Goal: Task Accomplishment & Management: Manage account settings

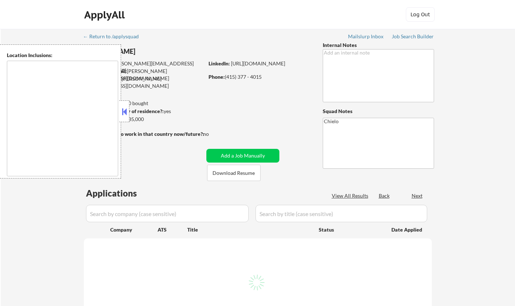
type textarea "[GEOGRAPHIC_DATA], [GEOGRAPHIC_DATA] [GEOGRAPHIC_DATA], [GEOGRAPHIC_DATA] [GEOG…"
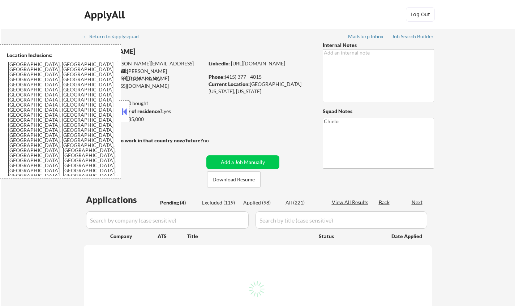
select select ""pending""
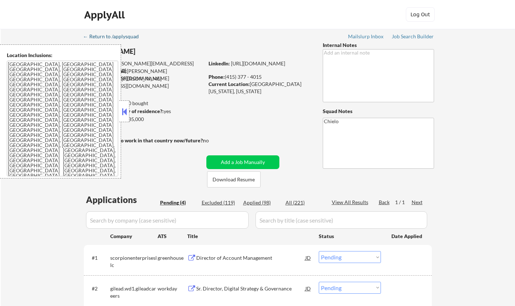
click at [142, 35] on div "← Return to /applysquad" at bounding box center [114, 36] width 63 height 5
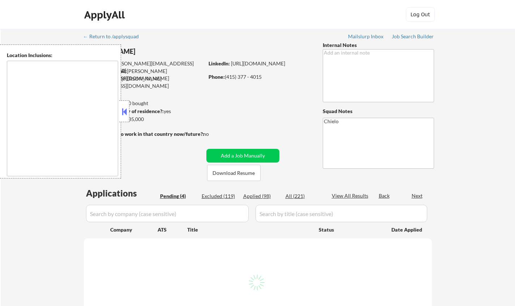
type textarea "[GEOGRAPHIC_DATA], [GEOGRAPHIC_DATA] [GEOGRAPHIC_DATA], [GEOGRAPHIC_DATA] [GEOG…"
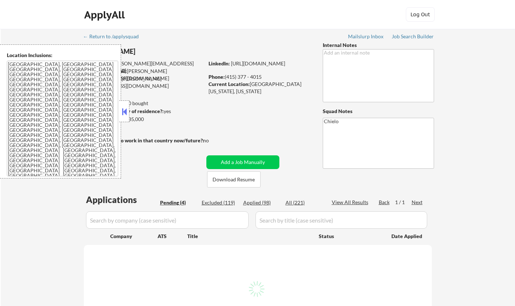
select select ""pending""
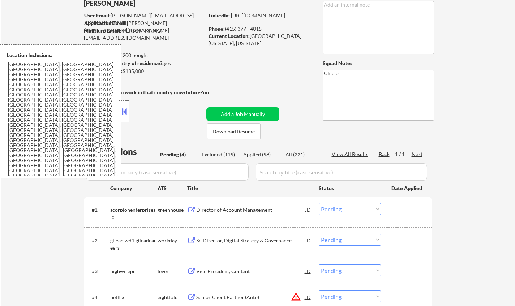
scroll to position [108, 0]
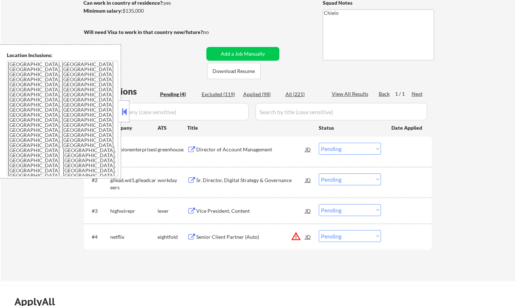
click at [127, 113] on button at bounding box center [124, 111] width 8 height 11
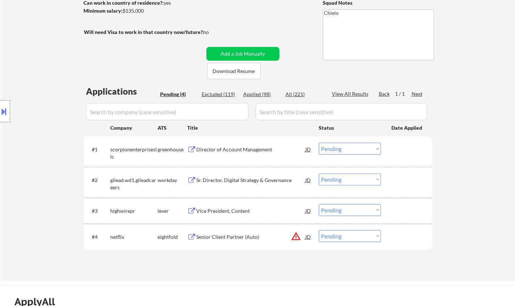
click at [237, 151] on div "Director of Account Management" at bounding box center [250, 149] width 109 height 7
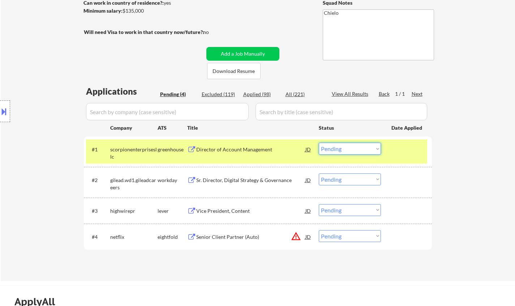
click at [346, 147] on select "Choose an option... Pending Applied Excluded (Questions) Excluded (Expired) Exc…" at bounding box center [350, 149] width 62 height 12
click at [319, 143] on select "Choose an option... Pending Applied Excluded (Questions) Excluded (Expired) Exc…" at bounding box center [350, 149] width 62 height 12
select select ""pending""
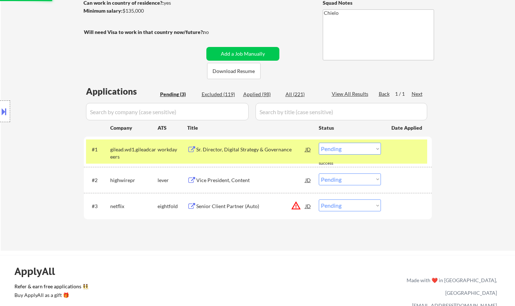
scroll to position [181, 0]
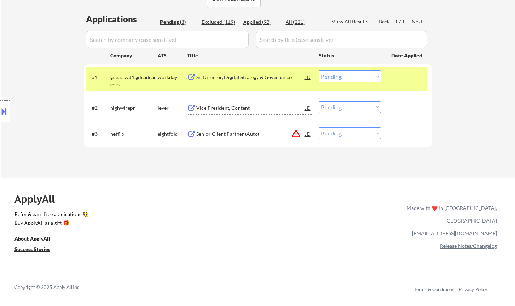
click at [227, 109] on div "Vice President, Content" at bounding box center [250, 107] width 109 height 7
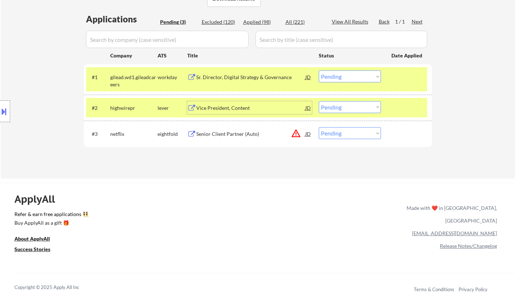
click at [3, 106] on button at bounding box center [4, 112] width 8 height 12
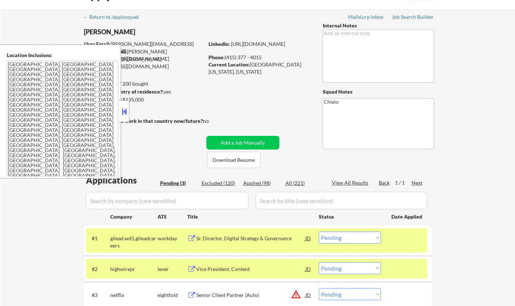
scroll to position [0, 0]
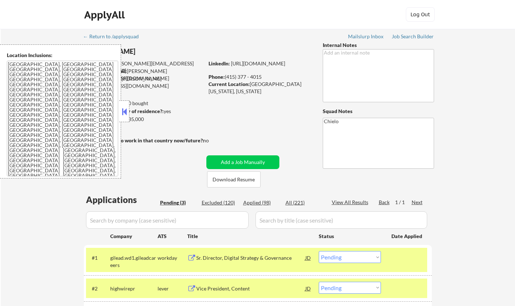
drag, startPoint x: 124, startPoint y: 112, endPoint x: 142, endPoint y: 17, distance: 96.8
click at [124, 112] on button at bounding box center [124, 111] width 8 height 11
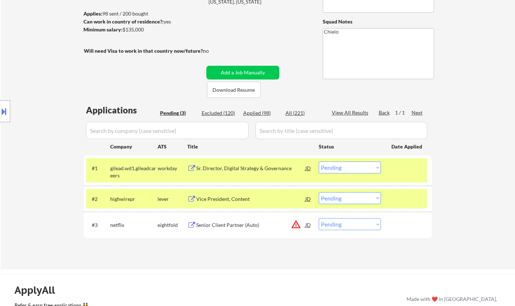
scroll to position [108, 0]
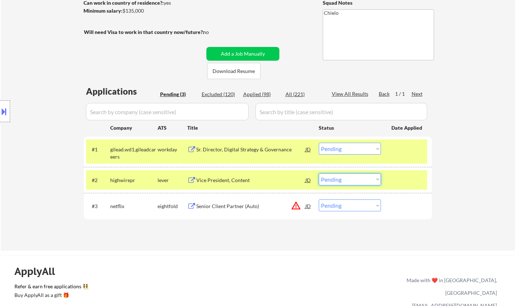
drag, startPoint x: 351, startPoint y: 178, endPoint x: 351, endPoint y: 185, distance: 6.9
click at [351, 178] on select "Choose an option... Pending Applied Excluded (Questions) Excluded (Expired) Exc…" at bounding box center [350, 179] width 62 height 12
click at [319, 173] on select "Choose an option... Pending Applied Excluded (Questions) Excluded (Expired) Exc…" at bounding box center [350, 179] width 62 height 12
select select ""pending""
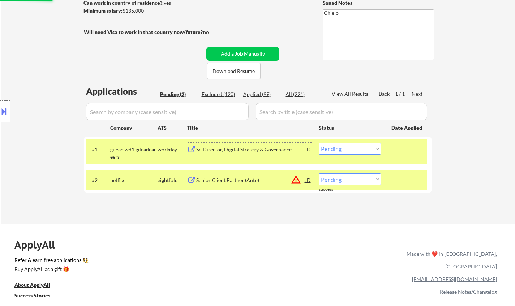
click at [245, 151] on div "Sr. Director, Digital Strategy & Governance" at bounding box center [250, 149] width 109 height 7
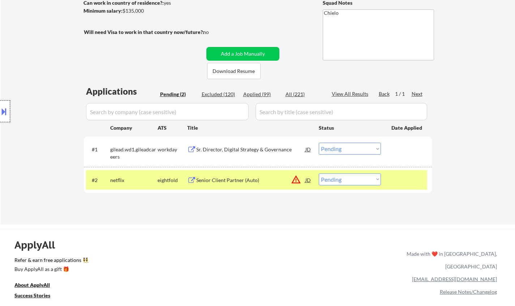
click at [0, 119] on div at bounding box center [5, 111] width 10 height 22
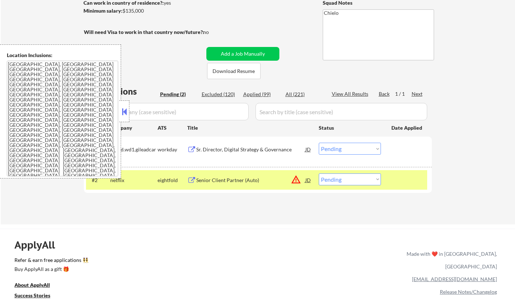
drag, startPoint x: 361, startPoint y: 147, endPoint x: 348, endPoint y: 152, distance: 13.5
click at [360, 148] on select "Choose an option... Pending Applied Excluded (Questions) Excluded (Expired) Exc…" at bounding box center [350, 149] width 62 height 12
click at [319, 143] on select "Choose an option... Pending Applied Excluded (Questions) Excluded (Expired) Exc…" at bounding box center [350, 149] width 62 height 12
click at [120, 108] on div at bounding box center [124, 111] width 10 height 22
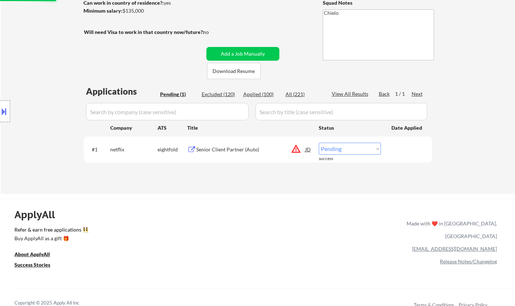
click at [311, 180] on div "Applications Pending (1) Excluded (120) Applied (100) All (221) View All Result…" at bounding box center [258, 132] width 348 height 95
click at [307, 147] on div "JD" at bounding box center [308, 149] width 7 height 13
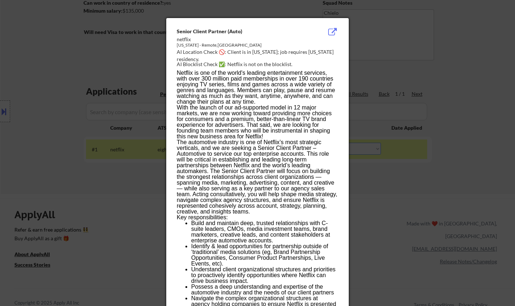
click at [411, 191] on div at bounding box center [257, 153] width 515 height 306
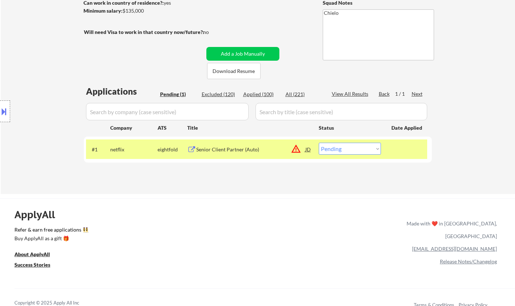
click at [350, 145] on select "Choose an option... Pending Applied Excluded (Questions) Excluded (Expired) Exc…" at bounding box center [350, 149] width 62 height 12
select select ""excluded__location_""
click at [319, 143] on select "Choose an option... Pending Applied Excluded (Questions) Excluded (Expired) Exc…" at bounding box center [350, 149] width 62 height 12
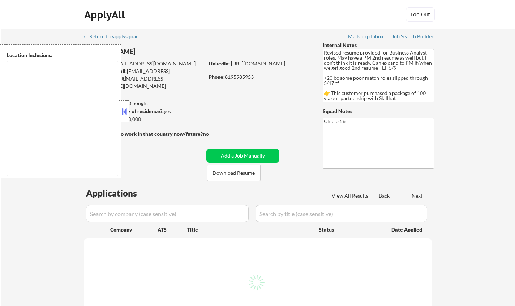
type textarea "[GEOGRAPHIC_DATA], ON [GEOGRAPHIC_DATA], [GEOGRAPHIC_DATA] [GEOGRAPHIC_DATA], O…"
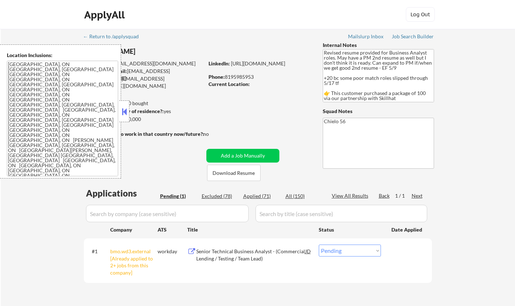
click at [124, 107] on button at bounding box center [124, 111] width 8 height 11
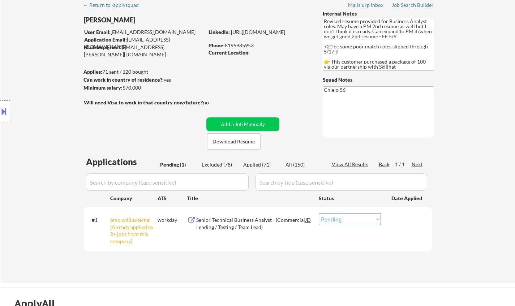
scroll to position [108, 0]
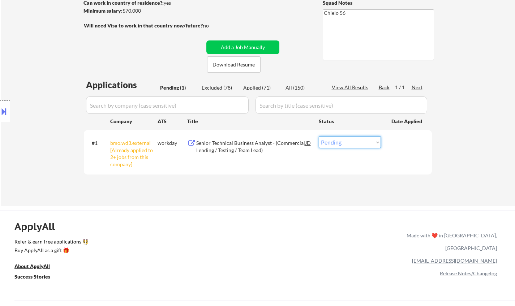
click at [351, 142] on select "Choose an option... Pending Applied Excluded (Questions) Excluded (Expired) Exc…" at bounding box center [350, 142] width 62 height 12
select select ""excluded__other_""
click at [319, 136] on select "Choose an option... Pending Applied Excluded (Questions) Excluded (Expired) Exc…" at bounding box center [350, 142] width 62 height 12
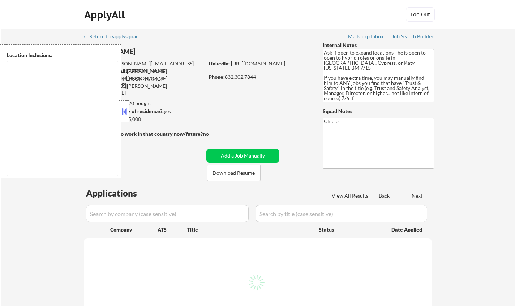
select select ""pending""
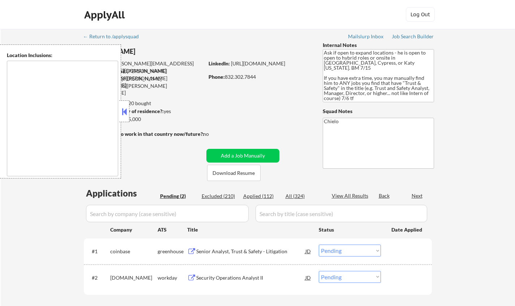
type textarea "Cypress, TX Jersey Village, TX Tomball, TX Katy, TX Spring, TX The Woodlands, T…"
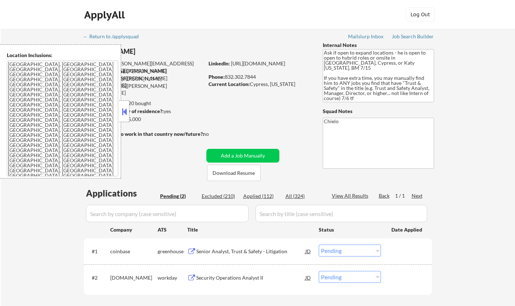
scroll to position [72, 0]
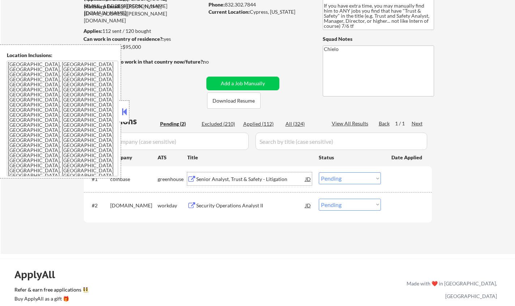
click at [241, 176] on div "Senior Analyst, Trust & Safety - Litigation" at bounding box center [250, 179] width 109 height 7
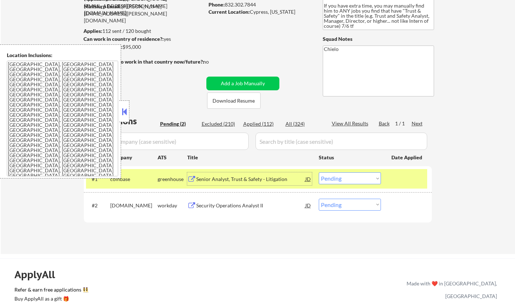
scroll to position [0, 0]
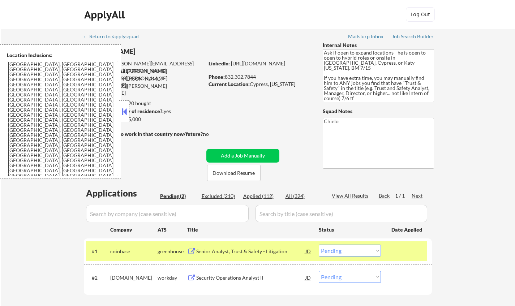
click at [122, 111] on button at bounding box center [124, 111] width 8 height 11
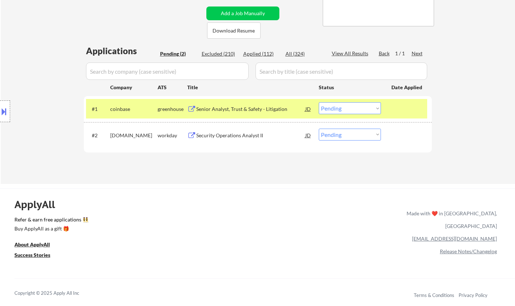
scroll to position [145, 0]
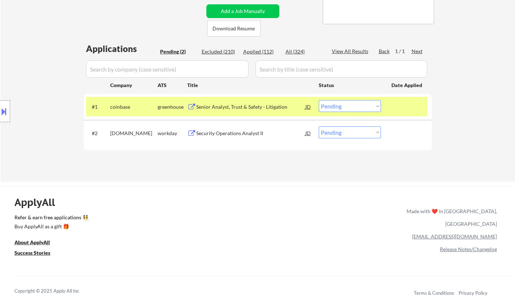
click at [345, 106] on select "Choose an option... Pending Applied Excluded (Questions) Excluded (Expired) Exc…" at bounding box center [350, 106] width 62 height 12
click at [319, 100] on select "Choose an option... Pending Applied Excluded (Questions) Excluded (Expired) Exc…" at bounding box center [350, 106] width 62 height 12
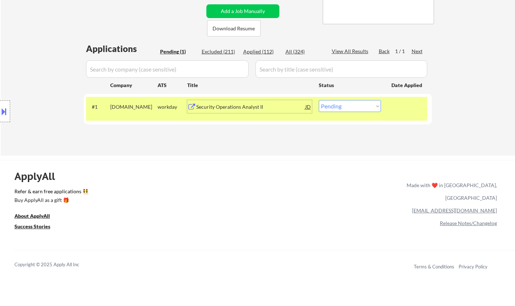
click at [223, 107] on div "Security Operations Analyst II" at bounding box center [250, 106] width 109 height 7
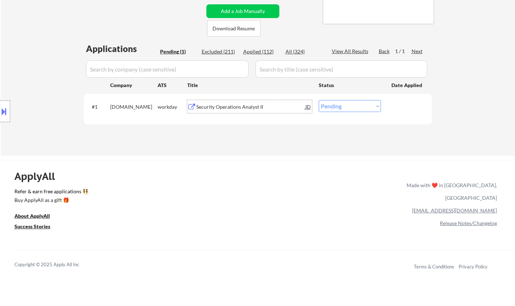
drag, startPoint x: 340, startPoint y: 106, endPoint x: 340, endPoint y: 111, distance: 5.1
click at [340, 106] on select "Choose an option... Pending Applied Excluded (Questions) Excluded (Expired) Exc…" at bounding box center [350, 106] width 62 height 12
select select ""excluded__salary_""
click at [319, 100] on select "Choose an option... Pending Applied Excluded (Questions) Excluded (Expired) Exc…" at bounding box center [350, 106] width 62 height 12
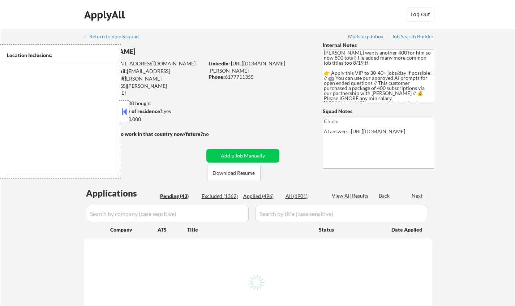
select select ""pending""
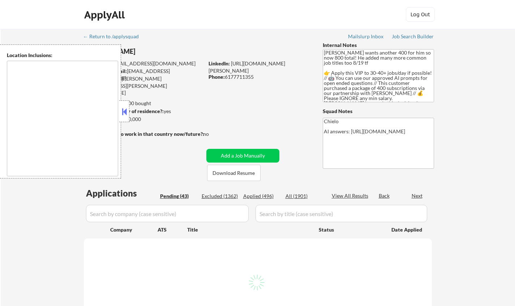
select select ""pending""
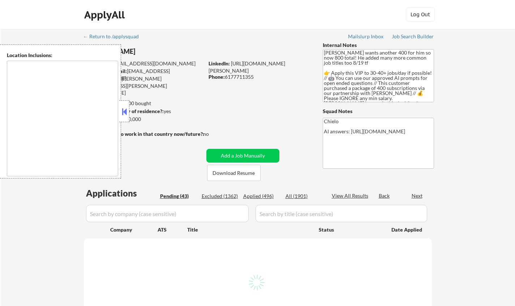
select select ""pending""
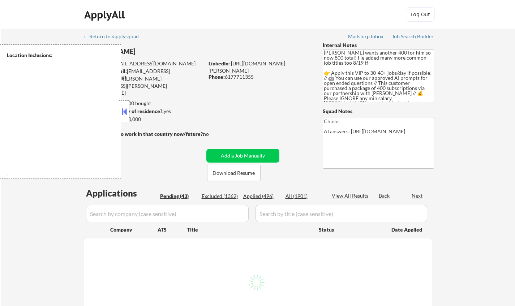
select select ""pending""
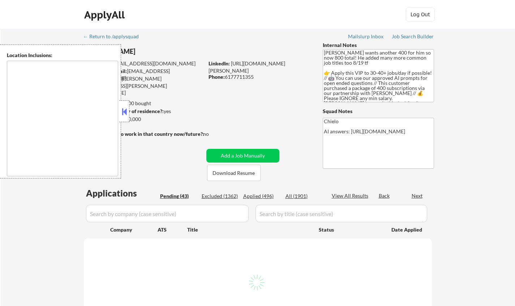
select select ""pending""
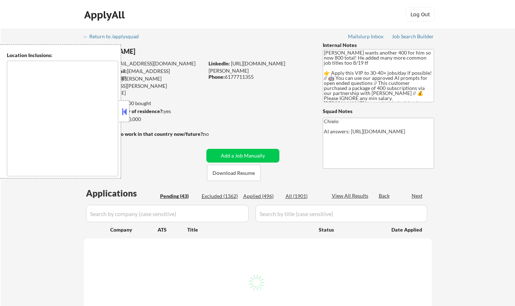
select select ""pending""
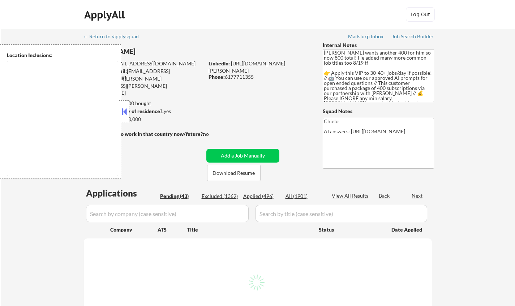
select select ""pending""
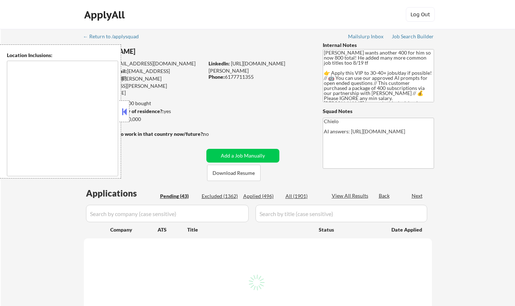
select select ""pending""
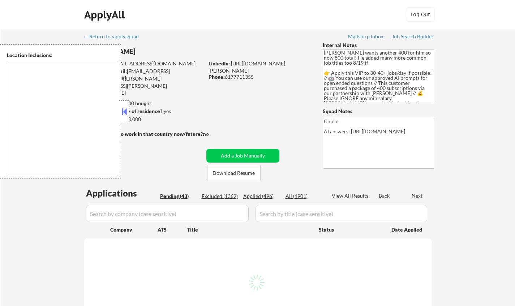
select select ""pending""
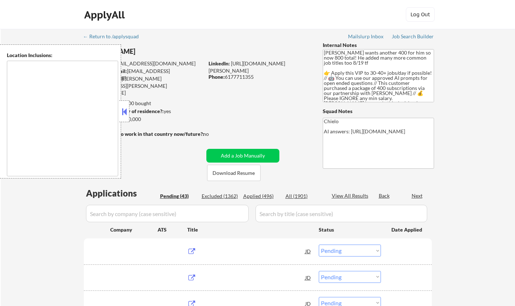
type textarea "Cambridge, MA Somerville, MA Brookline, MA Newton, MA Quincy, MA Medford, MA Ma…"
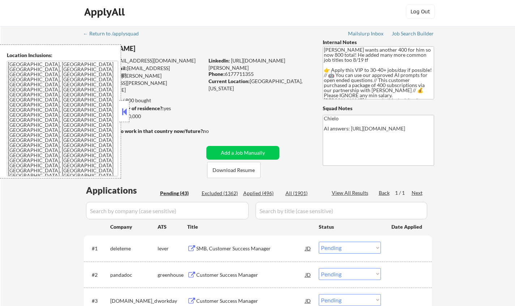
scroll to position [108, 0]
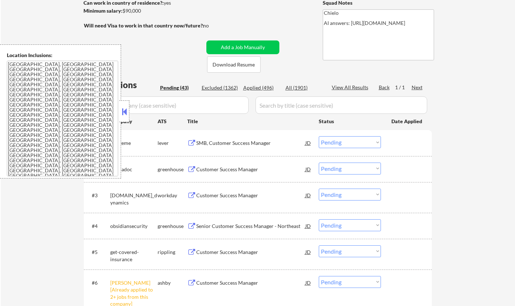
click at [125, 110] on button at bounding box center [124, 111] width 8 height 11
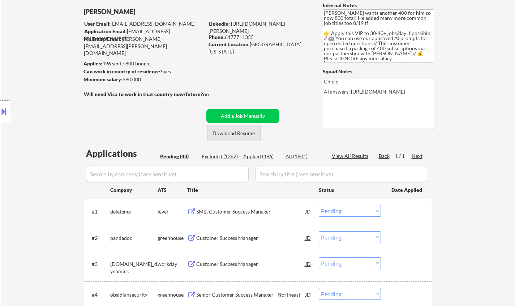
scroll to position [0, 0]
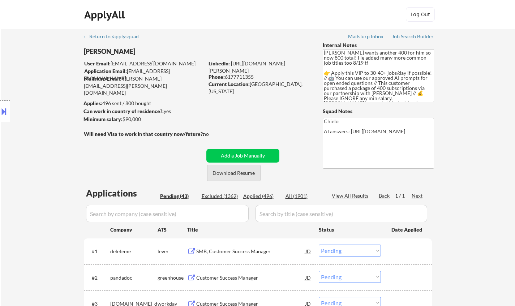
click at [235, 175] on button "Download Resume" at bounding box center [233, 173] width 53 height 16
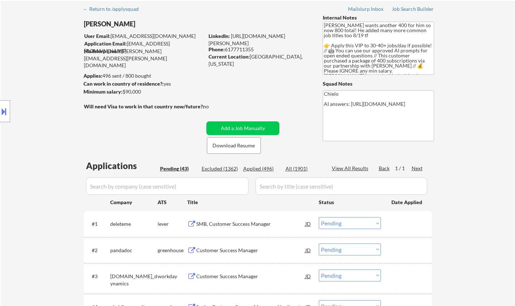
scroll to position [36, 0]
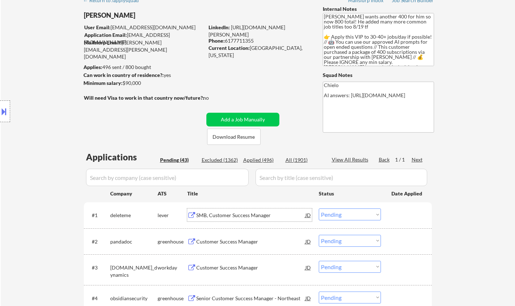
click at [226, 219] on div "SMB, Customer Success Manager" at bounding box center [250, 215] width 109 height 13
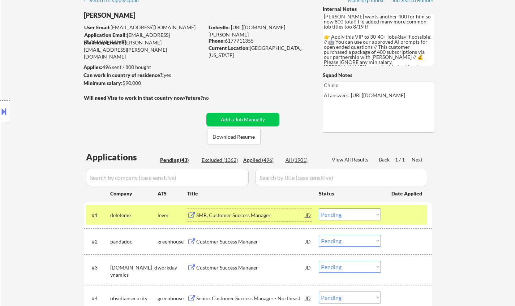
click at [327, 213] on select "Choose an option... Pending Applied Excluded (Questions) Excluded (Expired) Exc…" at bounding box center [350, 215] width 62 height 12
click at [319, 209] on select "Choose an option... Pending Applied Excluded (Questions) Excluded (Expired) Exc…" at bounding box center [350, 215] width 62 height 12
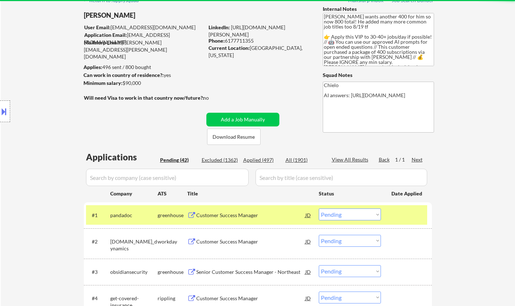
click at [230, 216] on div "Customer Success Manager" at bounding box center [250, 215] width 109 height 7
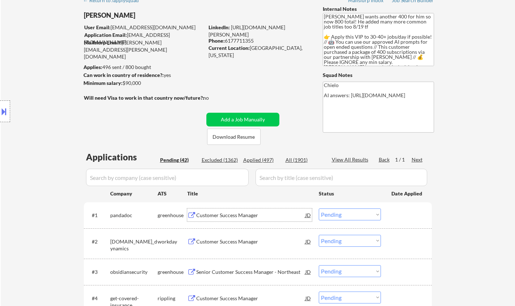
click at [308, 214] on div "JD" at bounding box center [308, 215] width 7 height 13
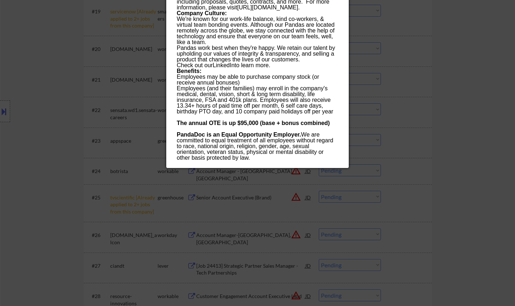
scroll to position [795, 0]
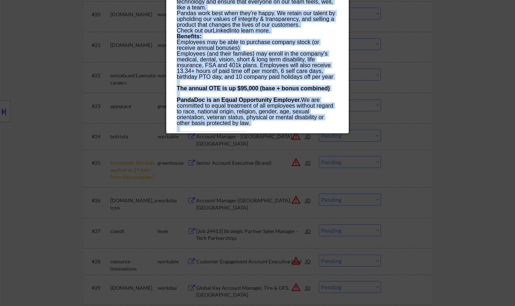
drag, startPoint x: 177, startPoint y: 32, endPoint x: 255, endPoint y: 126, distance: 122.4
copy div "Customer Success Manager pandadoc Remote (USA) AI Location Check ✅: Client is i…"
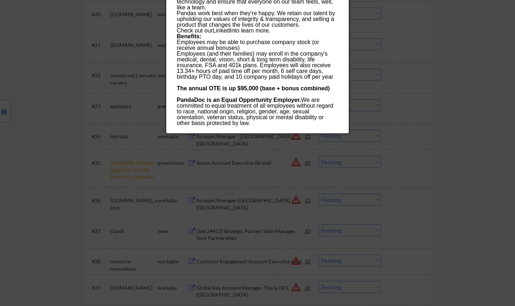
click at [49, 156] on div at bounding box center [257, 153] width 515 height 306
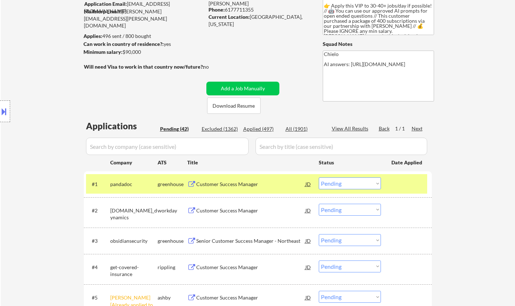
scroll to position [36, 0]
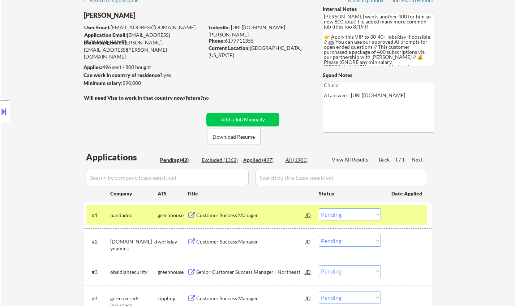
click at [358, 216] on select "Choose an option... Pending Applied Excluded (Questions) Excluded (Expired) Exc…" at bounding box center [350, 215] width 62 height 12
click at [319, 209] on select "Choose an option... Pending Applied Excluded (Questions) Excluded (Expired) Exc…" at bounding box center [350, 215] width 62 height 12
select select ""pending""
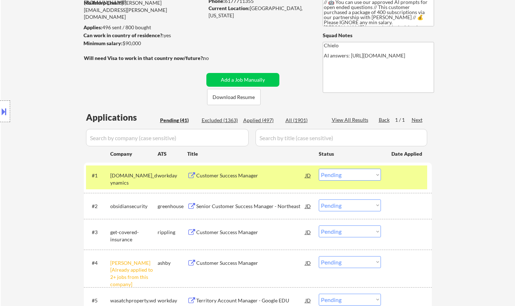
scroll to position [145, 0]
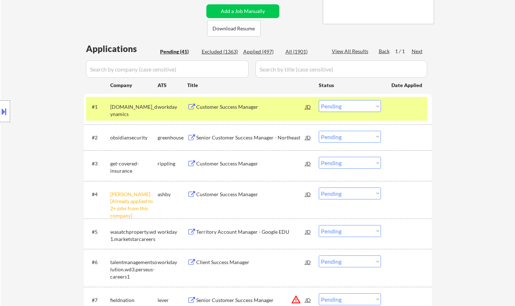
drag, startPoint x: 361, startPoint y: 193, endPoint x: 360, endPoint y: 198, distance: 5.5
click at [361, 193] on select "Choose an option... Pending Applied Excluded (Questions) Excluded (Expired) Exc…" at bounding box center [350, 194] width 62 height 12
click at [319, 188] on select "Choose an option... Pending Applied Excluded (Questions) Excluded (Expired) Exc…" at bounding box center [350, 194] width 62 height 12
select select ""pending""
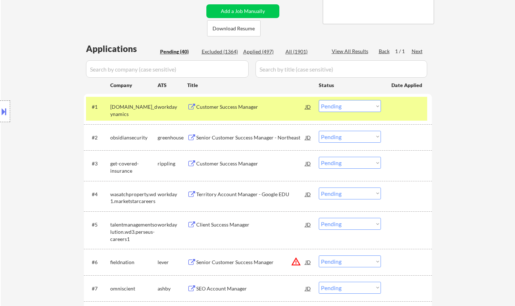
click at [233, 164] on div "Customer Success Manager" at bounding box center [250, 163] width 109 height 7
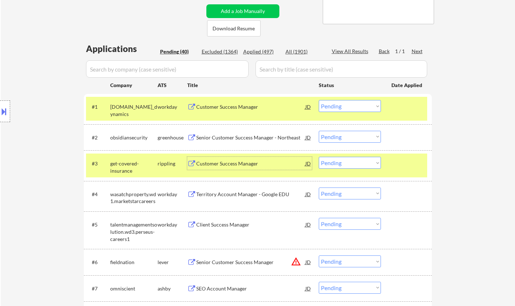
click at [351, 163] on select "Choose an option... Pending Applied Excluded (Questions) Excluded (Expired) Exc…" at bounding box center [350, 163] width 62 height 12
click at [352, 160] on select "Choose an option... Pending Applied Excluded (Questions) Excluded (Expired) Exc…" at bounding box center [350, 163] width 62 height 12
click at [319, 157] on select "Choose an option... Pending Applied Excluded (Questions) Excluded (Expired) Exc…" at bounding box center [350, 163] width 62 height 12
select select ""pending""
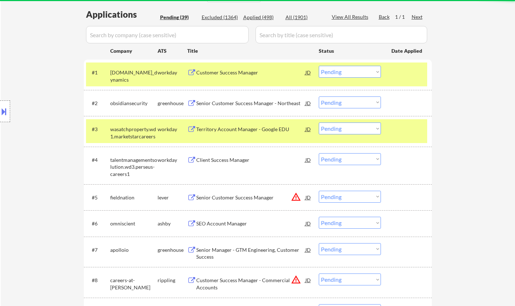
scroll to position [181, 0]
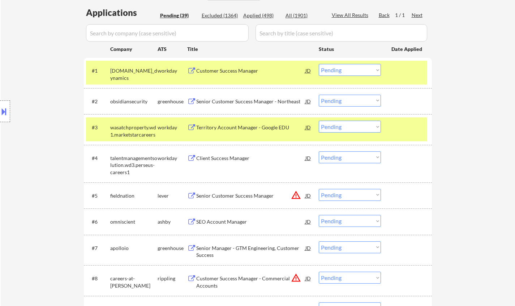
click at [224, 159] on div "Client Success Manager" at bounding box center [250, 158] width 109 height 7
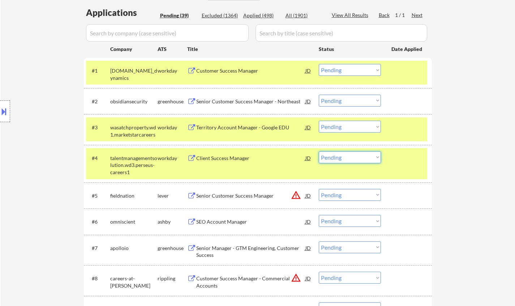
click at [358, 155] on select "Choose an option... Pending Applied Excluded (Questions) Excluded (Expired) Exc…" at bounding box center [350, 157] width 62 height 12
click at [319, 151] on select "Choose an option... Pending Applied Excluded (Questions) Excluded (Expired) Exc…" at bounding box center [350, 157] width 62 height 12
select select ""pending""
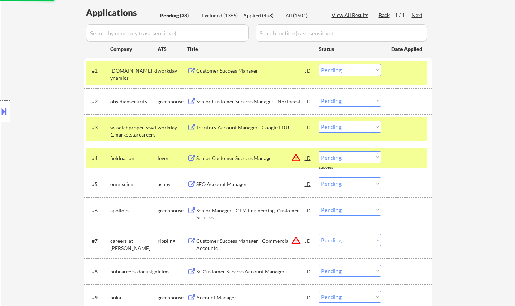
click at [211, 73] on div "Customer Success Manager" at bounding box center [250, 70] width 109 height 7
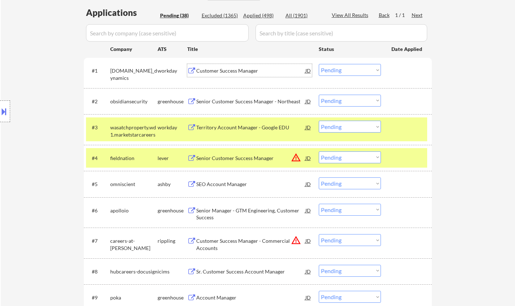
drag, startPoint x: 355, startPoint y: 71, endPoint x: 360, endPoint y: 76, distance: 6.1
click at [356, 71] on select "Choose an option... Pending Applied Excluded (Questions) Excluded (Expired) Exc…" at bounding box center [350, 70] width 62 height 12
click at [319, 64] on select "Choose an option... Pending Applied Excluded (Questions) Excluded (Expired) Exc…" at bounding box center [350, 70] width 62 height 12
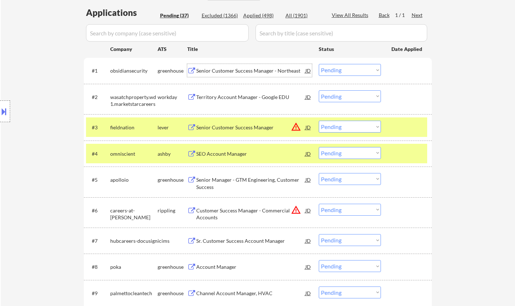
click at [229, 69] on div "Senior Customer Success Manager - Northeast" at bounding box center [250, 70] width 109 height 7
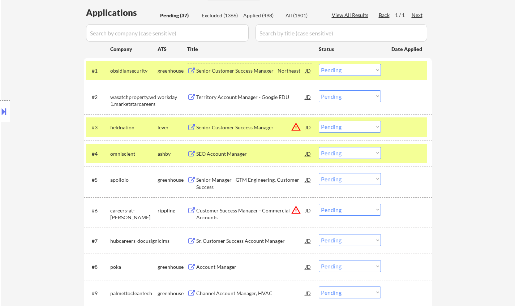
click at [347, 67] on select "Choose an option... Pending Applied Excluded (Questions) Excluded (Expired) Exc…" at bounding box center [350, 70] width 62 height 12
click at [319, 64] on select "Choose an option... Pending Applied Excluded (Questions) Excluded (Expired) Exc…" at bounding box center [350, 70] width 62 height 12
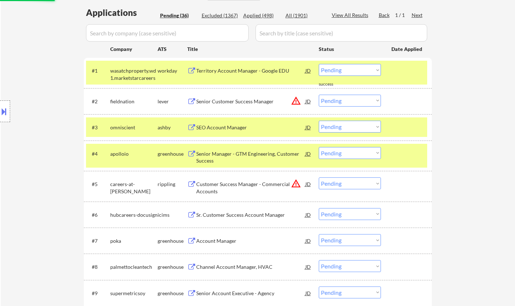
click at [245, 68] on div "Territory Account Manager - Google EDU" at bounding box center [250, 70] width 109 height 7
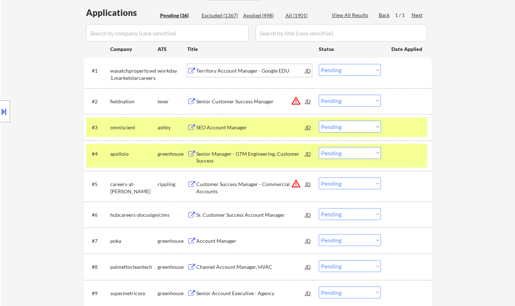
click at [349, 74] on select "Choose an option... Pending Applied Excluded (Questions) Excluded (Expired) Exc…" at bounding box center [350, 70] width 62 height 12
click at [319, 64] on select "Choose an option... Pending Applied Excluded (Questions) Excluded (Expired) Exc…" at bounding box center [350, 70] width 62 height 12
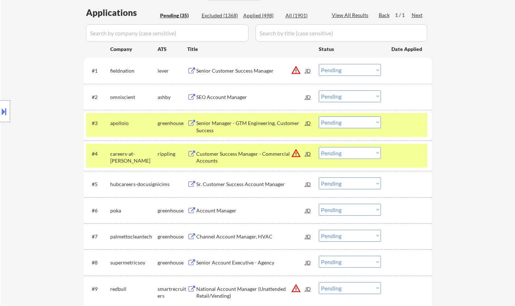
click at [0, 110] on button at bounding box center [4, 112] width 8 height 12
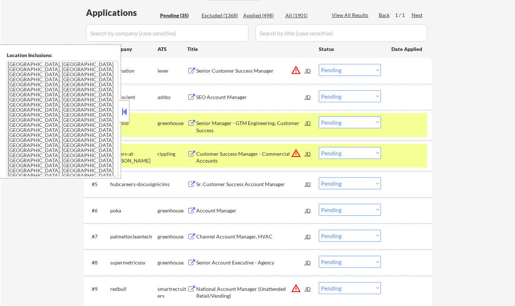
click at [310, 73] on div "JD" at bounding box center [308, 70] width 7 height 13
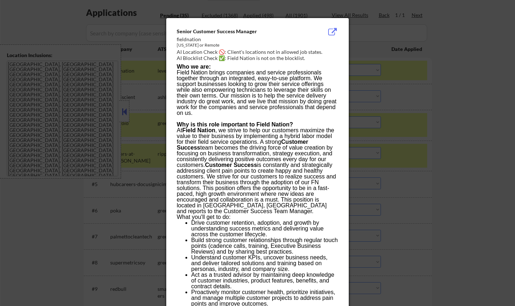
click at [446, 100] on div at bounding box center [257, 153] width 515 height 306
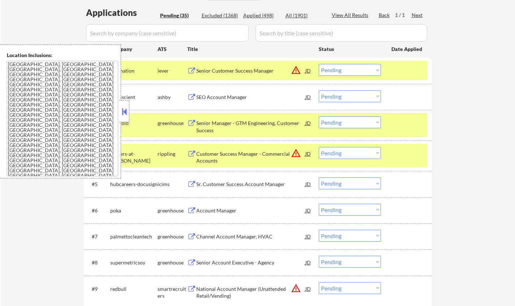
click at [343, 66] on select "Choose an option... Pending Applied Excluded (Questions) Excluded (Expired) Exc…" at bounding box center [350, 70] width 62 height 12
click at [319, 64] on select "Choose an option... Pending Applied Excluded (Questions) Excluded (Expired) Exc…" at bounding box center [350, 70] width 62 height 12
click at [126, 113] on button at bounding box center [124, 111] width 8 height 11
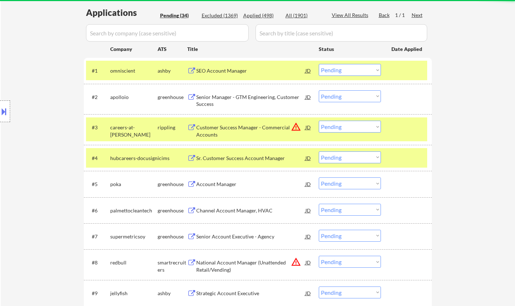
click at [230, 71] on div "SEO Account Manager" at bounding box center [250, 70] width 109 height 7
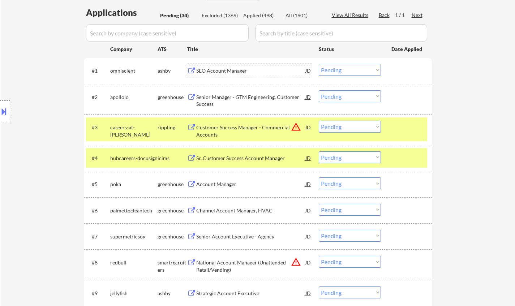
click at [368, 72] on select "Choose an option... Pending Applied Excluded (Questions) Excluded (Expired) Exc…" at bounding box center [350, 70] width 62 height 12
click at [319, 64] on select "Choose an option... Pending Applied Excluded (Questions) Excluded (Expired) Exc…" at bounding box center [350, 70] width 62 height 12
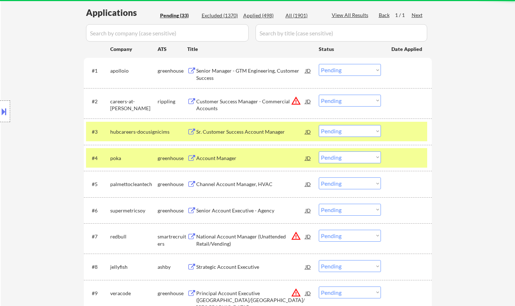
click at [233, 71] on div "Senior Manager - GTM Engineering, Customer Success" at bounding box center [250, 74] width 109 height 14
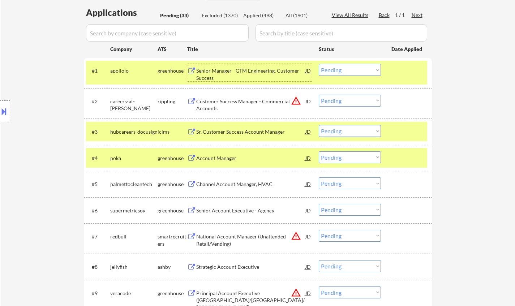
click at [362, 71] on select "Choose an option... Pending Applied Excluded (Questions) Excluded (Expired) Exc…" at bounding box center [350, 70] width 62 height 12
click at [319, 64] on select "Choose an option... Pending Applied Excluded (Questions) Excluded (Expired) Exc…" at bounding box center [350, 70] width 62 height 12
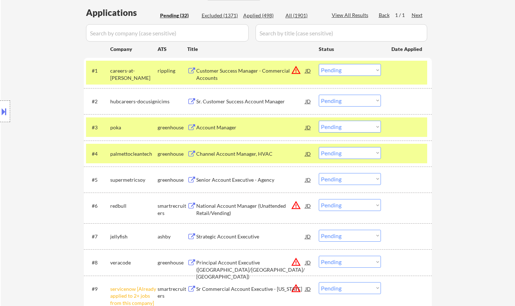
click at [309, 69] on div "JD" at bounding box center [308, 70] width 7 height 13
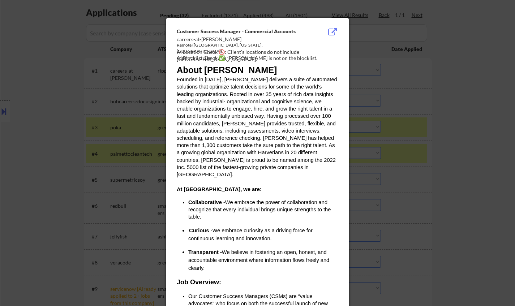
click at [465, 123] on div at bounding box center [257, 153] width 515 height 306
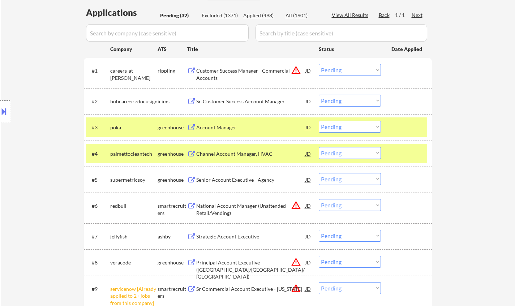
click at [362, 69] on select "Choose an option... Pending Applied Excluded (Questions) Excluded (Expired) Exc…" at bounding box center [350, 70] width 62 height 12
click at [319, 64] on select "Choose an option... Pending Applied Excluded (Questions) Excluded (Expired) Exc…" at bounding box center [350, 70] width 62 height 12
select select ""pending""
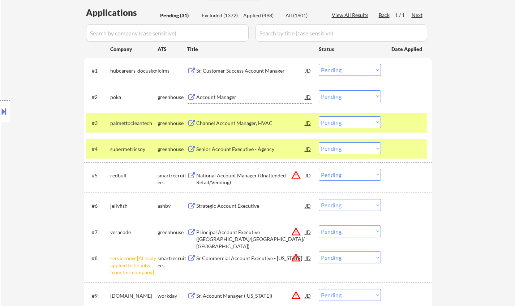
click at [217, 95] on div "Account Manager" at bounding box center [250, 97] width 109 height 7
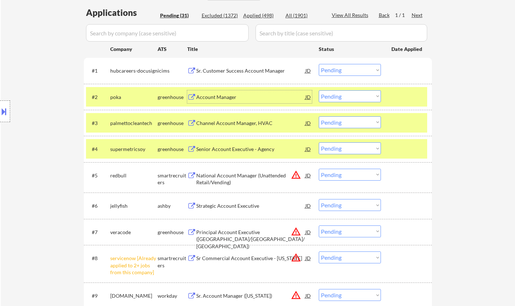
drag, startPoint x: 352, startPoint y: 98, endPoint x: 356, endPoint y: 100, distance: 4.4
click at [352, 98] on select "Choose an option... Pending Applied Excluded (Questions) Excluded (Expired) Exc…" at bounding box center [350, 96] width 62 height 12
click at [319, 90] on select "Choose an option... Pending Applied Excluded (Questions) Excluded (Expired) Exc…" at bounding box center [350, 96] width 62 height 12
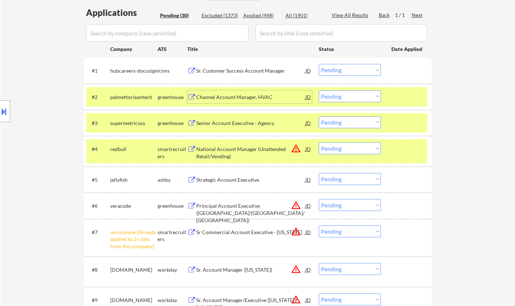
click at [231, 94] on div "Channel Account Manager, HVAC" at bounding box center [250, 97] width 109 height 7
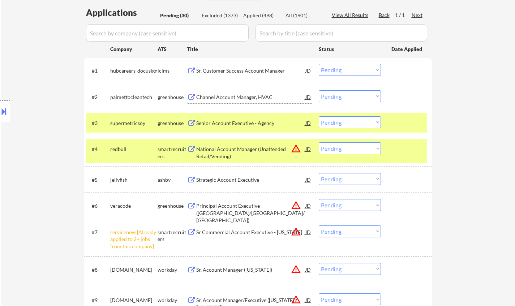
click at [345, 96] on select "Choose an option... Pending Applied Excluded (Questions) Excluded (Expired) Exc…" at bounding box center [350, 96] width 62 height 12
click at [319, 90] on select "Choose an option... Pending Applied Excluded (Questions) Excluded (Expired) Exc…" at bounding box center [350, 96] width 62 height 12
select select ""pending""
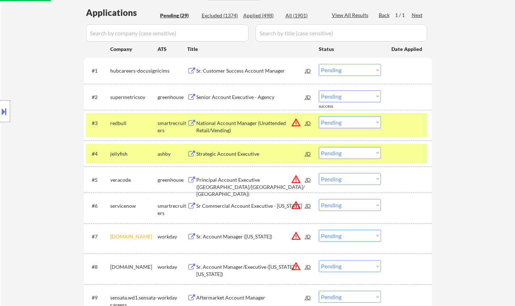
click at [223, 71] on div "Sr. Customer Success Account Manager" at bounding box center [250, 70] width 109 height 7
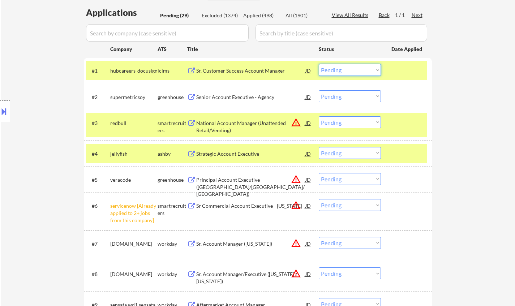
drag, startPoint x: 345, startPoint y: 69, endPoint x: 351, endPoint y: 75, distance: 8.7
click at [346, 69] on select "Choose an option... Pending Applied Excluded (Questions) Excluded (Expired) Exc…" at bounding box center [350, 70] width 62 height 12
click at [319, 64] on select "Choose an option... Pending Applied Excluded (Questions) Excluded (Expired) Exc…" at bounding box center [350, 70] width 62 height 12
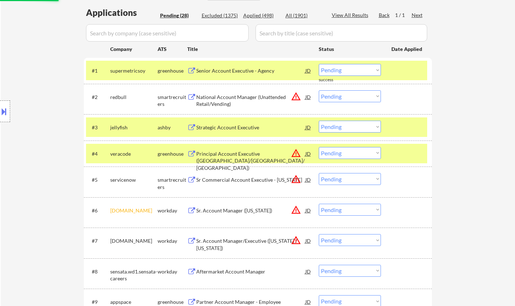
click at [245, 70] on div "Senior Account Executive - Agency" at bounding box center [250, 70] width 109 height 7
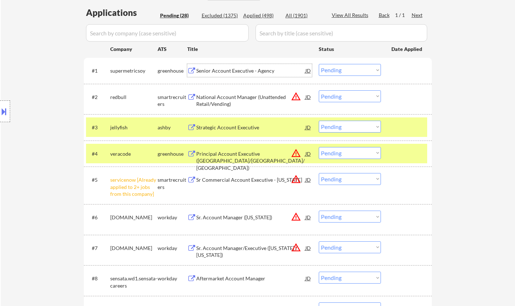
click at [352, 72] on select "Choose an option... Pending Applied Excluded (Questions) Excluded (Expired) Exc…" at bounding box center [350, 70] width 62 height 12
click at [319, 64] on select "Choose an option... Pending Applied Excluded (Questions) Excluded (Expired) Exc…" at bounding box center [350, 70] width 62 height 12
select select ""pending""
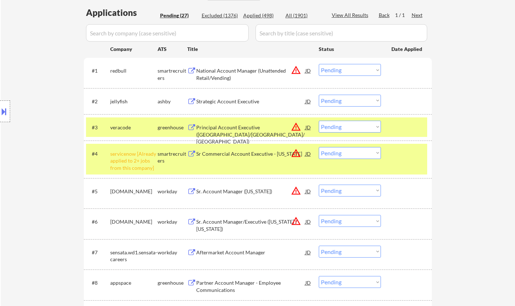
select select ""pending""
select select ""PLACEHOLDER_1427118222253""
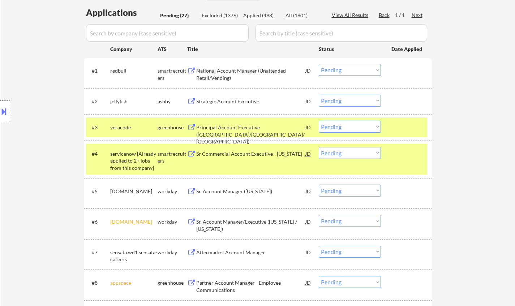
select select ""PLACEHOLDER_1427118222253""
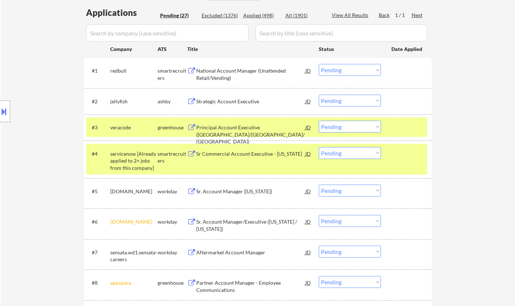
select select ""PLACEHOLDER_1427118222253""
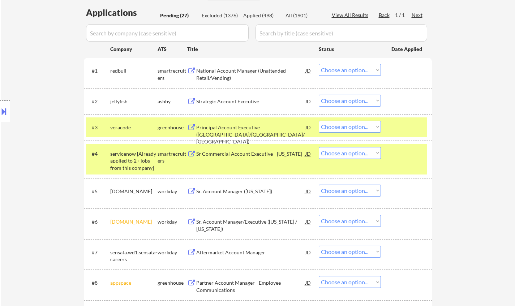
select select ""PLACEHOLDER_1427118222253""
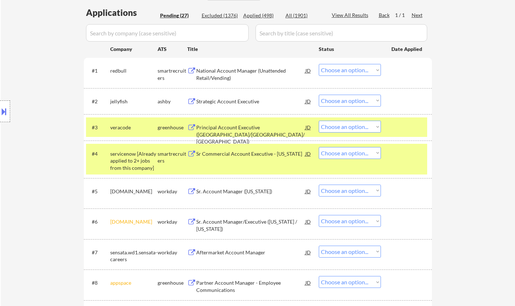
select select ""PLACEHOLDER_1427118222253""
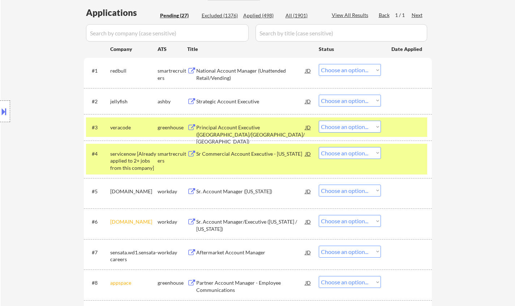
select select ""PLACEHOLDER_1427118222253""
select select ""pending""
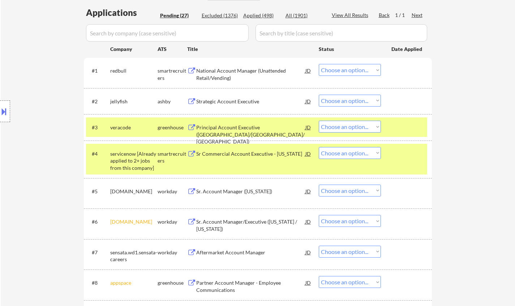
select select ""pending""
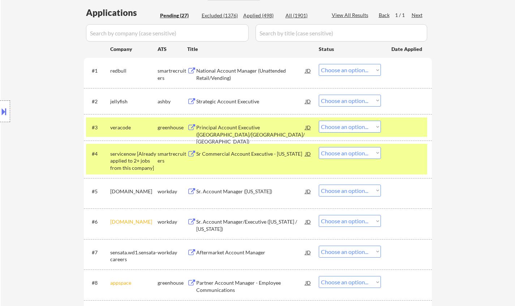
select select ""pending""
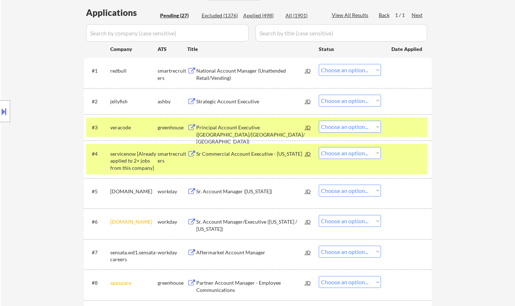
select select ""pending""
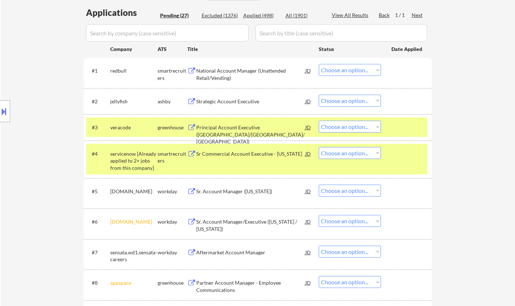
select select ""pending""
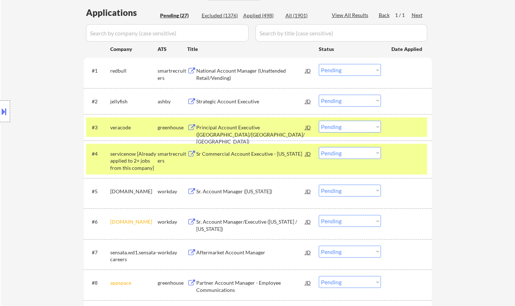
select select ""pending""
select select ""PLACEHOLDER_1427118222253""
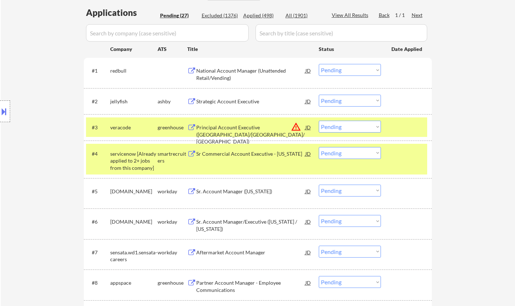
select select ""PLACEHOLDER_1427118222253""
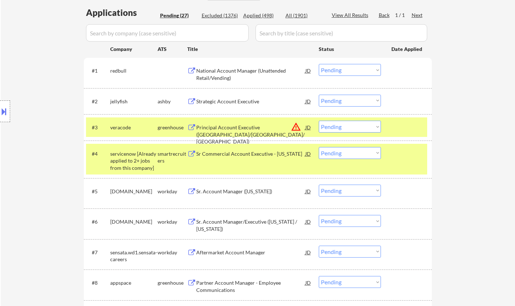
select select ""PLACEHOLDER_1427118222253""
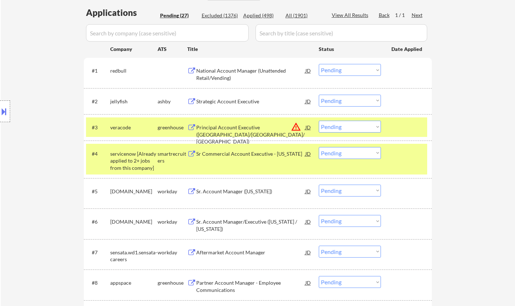
select select ""PLACEHOLDER_1427118222253""
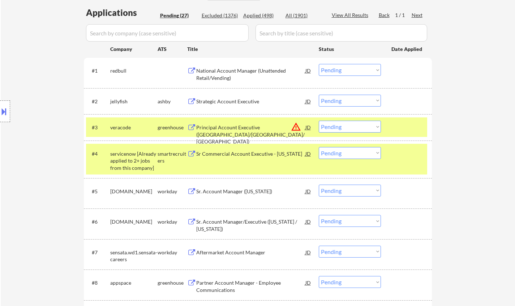
select select ""PLACEHOLDER_1427118222253""
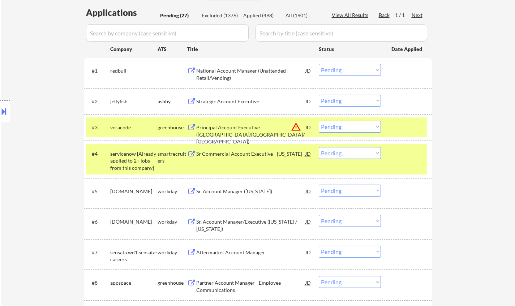
select select ""PLACEHOLDER_1427118222253""
select select ""pending""
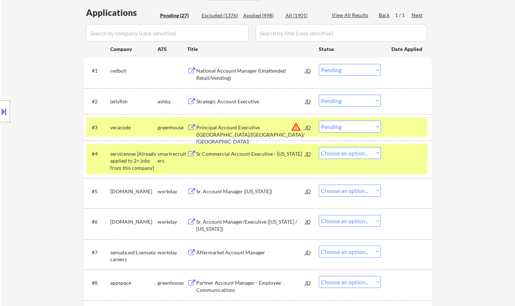
select select ""pending""
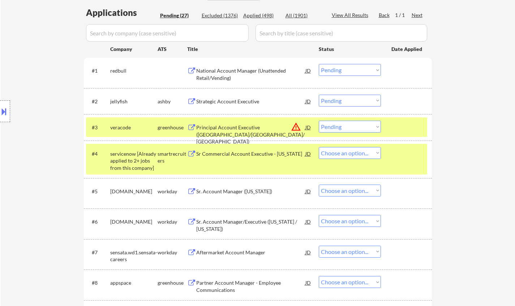
select select ""pending""
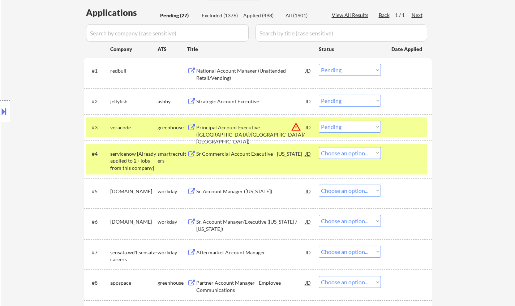
select select ""pending""
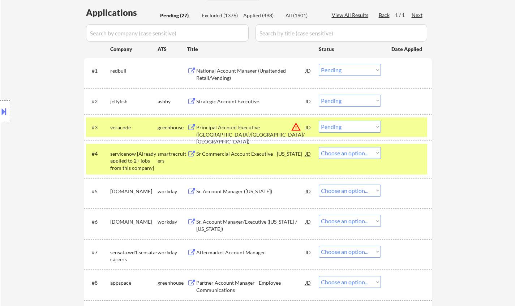
select select ""pending""
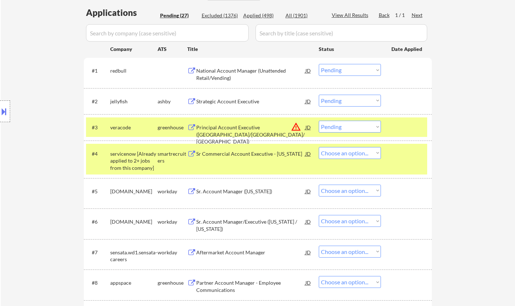
select select ""pending""
select select ""PLACEHOLDER_1427118222253""
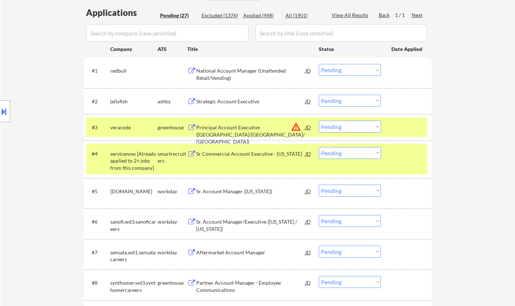
select select ""PLACEHOLDER_1427118222253""
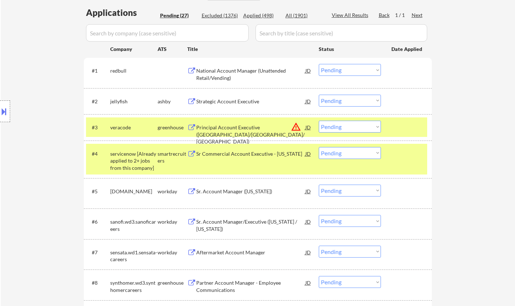
select select ""PLACEHOLDER_1427118222253""
select select ""pending""
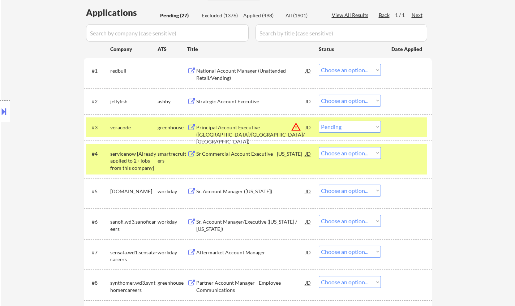
select select ""pending""
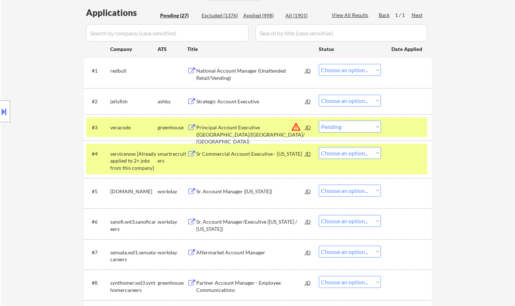
select select ""pending""
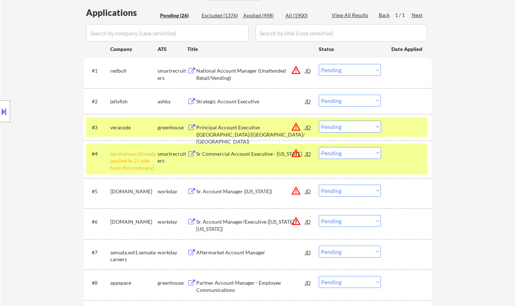
drag, startPoint x: 363, startPoint y: 68, endPoint x: 361, endPoint y: 75, distance: 7.1
click at [363, 68] on select "Choose an option... Pending Applied Excluded (Questions) Excluded (Expired) Exc…" at bounding box center [350, 70] width 62 height 12
click at [319, 64] on select "Choose an option... Pending Applied Excluded (Questions) Excluded (Expired) Exc…" at bounding box center [350, 70] width 62 height 12
select select ""pending""
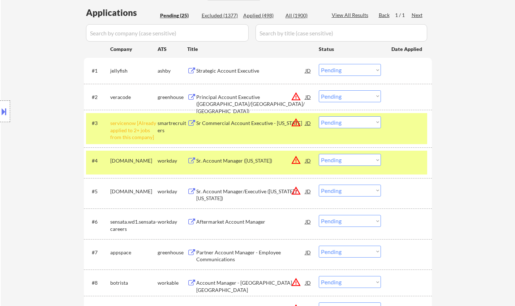
click at [345, 121] on select "Choose an option... Pending Applied Excluded (Questions) Excluded (Expired) Exc…" at bounding box center [350, 122] width 62 height 12
click at [319, 116] on select "Choose an option... Pending Applied Excluded (Questions) Excluded (Expired) Exc…" at bounding box center [350, 122] width 62 height 12
select select ""pending""
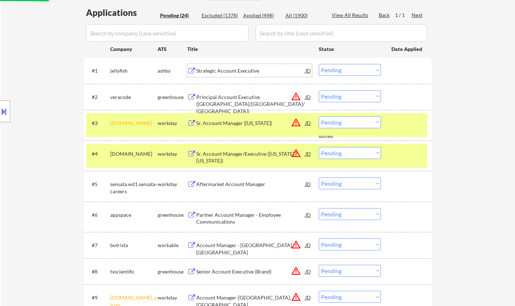
click at [230, 73] on div "Strategic Account Executive" at bounding box center [250, 70] width 109 height 7
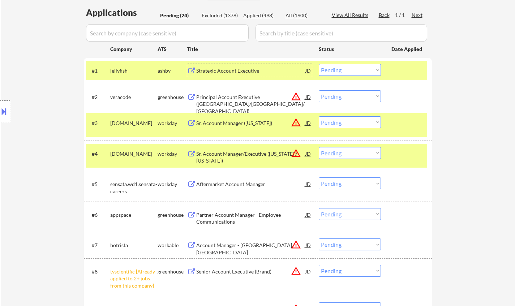
click at [361, 73] on select "Choose an option... Pending Applied Excluded (Questions) Excluded (Expired) Exc…" at bounding box center [350, 70] width 62 height 12
click at [319, 64] on select "Choose an option... Pending Applied Excluded (Questions) Excluded (Expired) Exc…" at bounding box center [350, 70] width 62 height 12
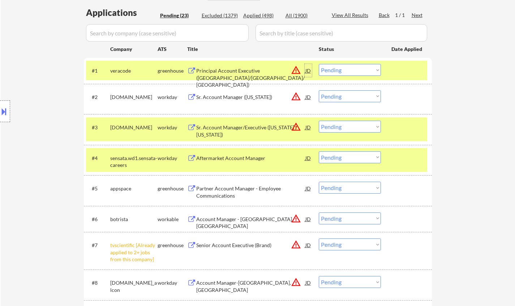
click at [308, 69] on div "JD" at bounding box center [308, 70] width 7 height 13
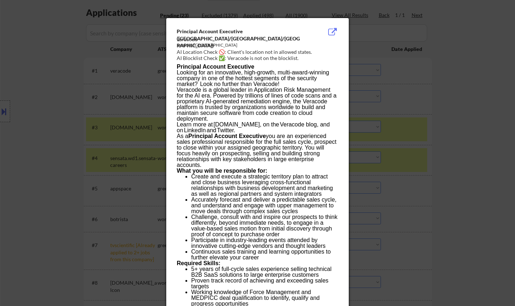
click at [420, 146] on div at bounding box center [257, 153] width 515 height 306
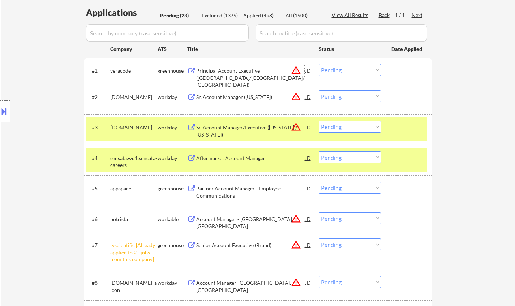
click at [309, 70] on div "JD" at bounding box center [308, 70] width 7 height 13
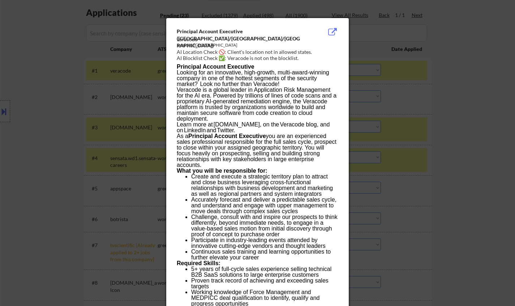
click at [466, 156] on div at bounding box center [257, 153] width 515 height 306
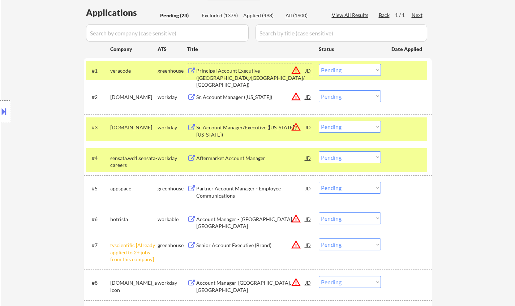
click at [233, 69] on div "Principal Account Executive (OH/Penn/NJ)" at bounding box center [250, 77] width 109 height 21
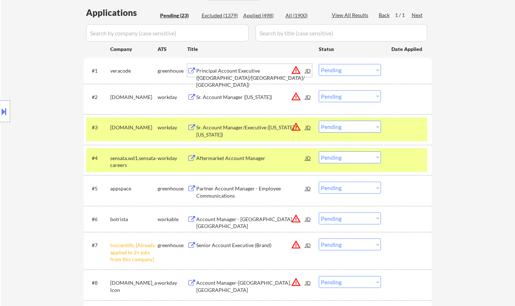
click at [347, 74] on select "Choose an option... Pending Applied Excluded (Questions) Excluded (Expired) Exc…" at bounding box center [350, 70] width 62 height 12
click at [319, 64] on select "Choose an option... Pending Applied Excluded (Questions) Excluded (Expired) Exc…" at bounding box center [350, 70] width 62 height 12
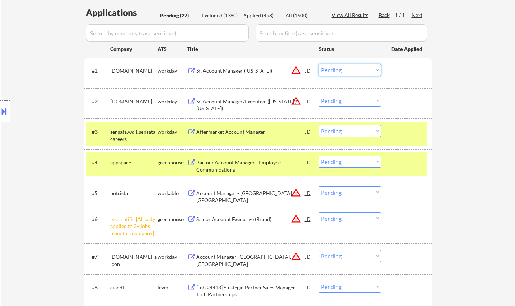
click at [351, 71] on select "Choose an option... Pending Applied Excluded (Questions) Excluded (Expired) Exc…" at bounding box center [350, 70] width 62 height 12
click at [319, 64] on select "Choose an option... Pending Applied Excluded (Questions) Excluded (Expired) Exc…" at bounding box center [350, 70] width 62 height 12
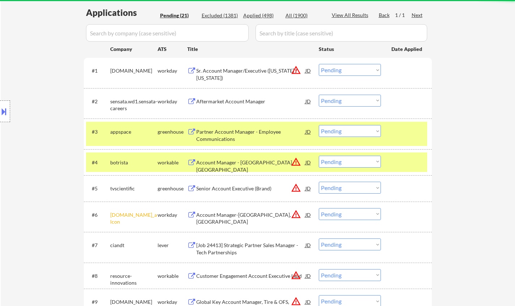
click at [346, 72] on select "Choose an option... Pending Applied Excluded (Questions) Excluded (Expired) Exc…" at bounding box center [350, 70] width 62 height 12
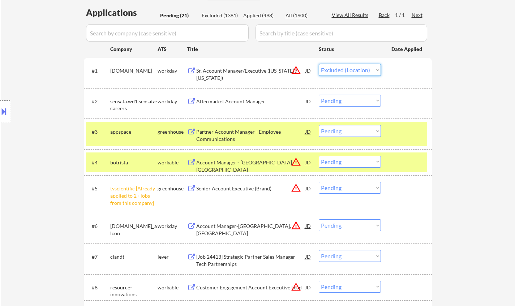
click at [319, 64] on select "Choose an option... Pending Applied Excluded (Questions) Excluded (Expired) Exc…" at bounding box center [350, 70] width 62 height 12
select select ""pending""
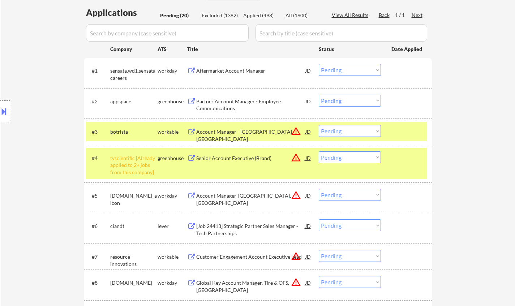
click at [366, 129] on select "Choose an option... Pending Applied Excluded (Questions) Excluded (Expired) Exc…" at bounding box center [350, 131] width 62 height 12
click at [319, 125] on select "Choose an option... Pending Applied Excluded (Questions) Excluded (Expired) Exc…" at bounding box center [350, 131] width 62 height 12
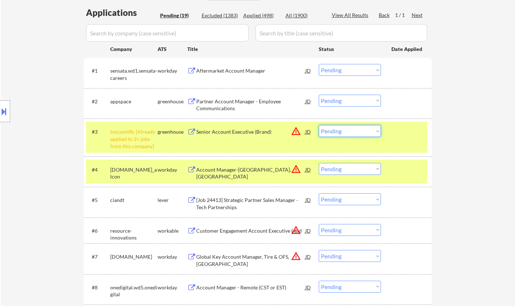
click at [360, 132] on select "Choose an option... Pending Applied Excluded (Questions) Excluded (Expired) Exc…" at bounding box center [350, 131] width 62 height 12
click at [319, 125] on select "Choose an option... Pending Applied Excluded (Questions) Excluded (Expired) Exc…" at bounding box center [350, 131] width 62 height 12
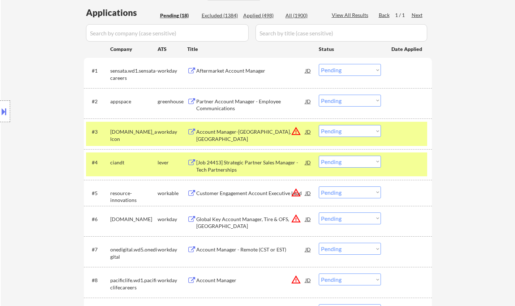
click at [358, 126] on select "Choose an option... Pending Applied Excluded (Questions) Excluded (Expired) Exc…" at bounding box center [350, 131] width 62 height 12
click at [319, 125] on select "Choose an option... Pending Applied Excluded (Questions) Excluded (Expired) Exc…" at bounding box center [350, 131] width 62 height 12
select select ""pending""
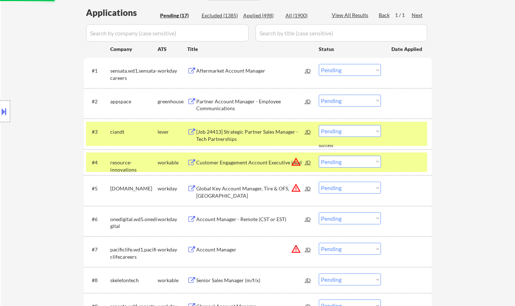
click at [233, 70] on div "Aftermarket Account Manager" at bounding box center [250, 70] width 109 height 7
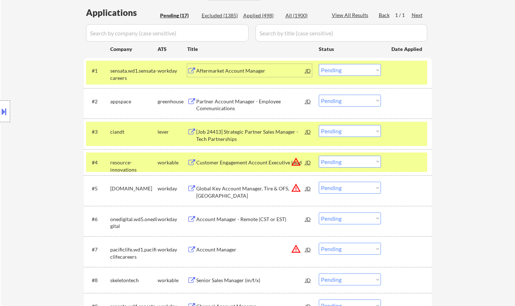
click at [349, 65] on select "Choose an option... Pending Applied Excluded (Questions) Excluded (Expired) Exc…" at bounding box center [350, 70] width 62 height 12
click at [319, 64] on select "Choose an option... Pending Applied Excluded (Questions) Excluded (Expired) Exc…" at bounding box center [350, 70] width 62 height 12
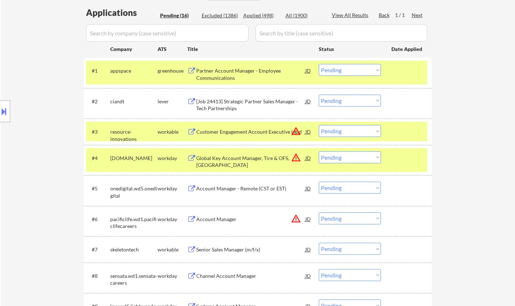
click at [230, 77] on div "Partner Account Manager - Employee Communications" at bounding box center [250, 74] width 109 height 14
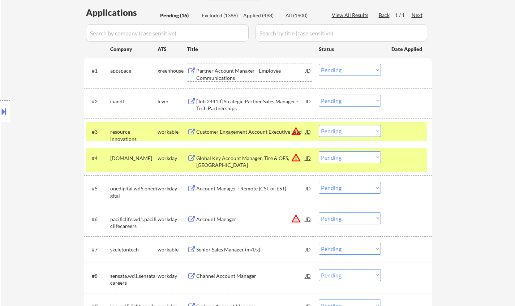
drag, startPoint x: 348, startPoint y: 66, endPoint x: 353, endPoint y: 70, distance: 6.2
click at [348, 66] on select "Choose an option... Pending Applied Excluded (Questions) Excluded (Expired) Exc…" at bounding box center [350, 70] width 62 height 12
click at [319, 64] on select "Choose an option... Pending Applied Excluded (Questions) Excluded (Expired) Exc…" at bounding box center [350, 70] width 62 height 12
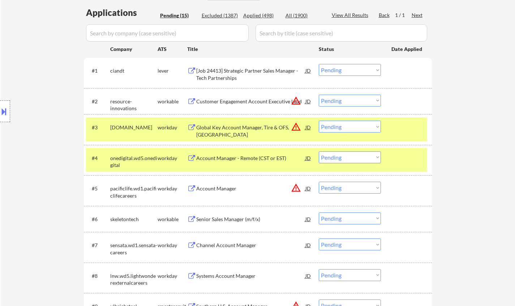
click at [223, 71] on div "[Job 24413] Strategic Partner Sales Manager - Tech Partnerships" at bounding box center [250, 74] width 109 height 14
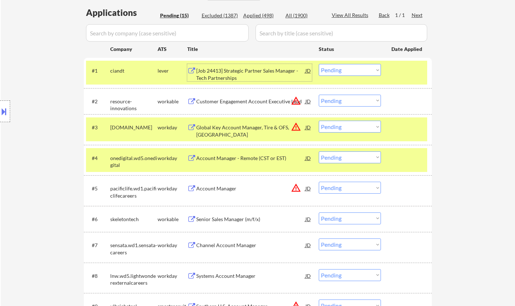
click at [349, 70] on select "Choose an option... Pending Applied Excluded (Questions) Excluded (Expired) Exc…" at bounding box center [350, 70] width 62 height 12
click at [319, 64] on select "Choose an option... Pending Applied Excluded (Questions) Excluded (Expired) Exc…" at bounding box center [350, 70] width 62 height 12
select select ""pending""
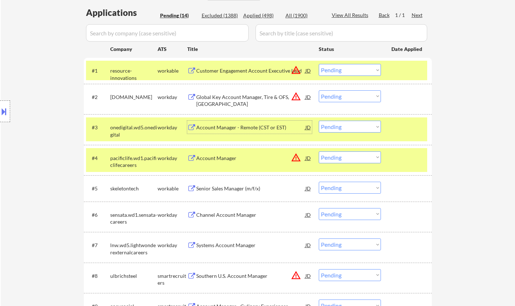
click at [238, 127] on div "Account Manager - Remote (CST or EST)" at bounding box center [250, 127] width 109 height 7
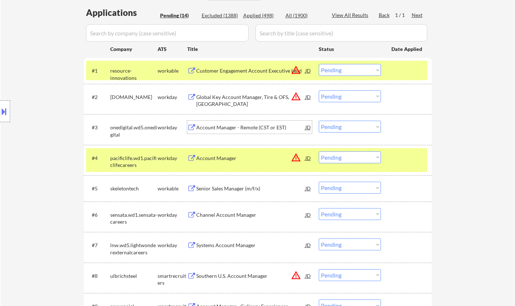
click at [346, 130] on select "Choose an option... Pending Applied Excluded (Questions) Excluded (Expired) Exc…" at bounding box center [350, 127] width 62 height 12
click at [319, 121] on select "Choose an option... Pending Applied Excluded (Questions) Excluded (Expired) Exc…" at bounding box center [350, 127] width 62 height 12
select select ""pending""
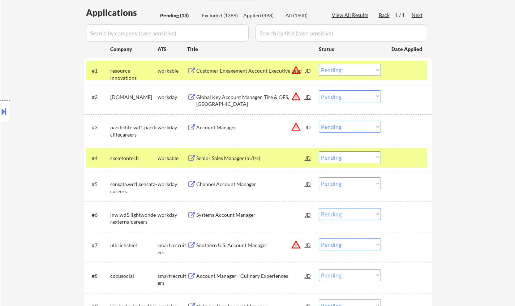
click at [351, 68] on select "Choose an option... Pending Applied Excluded (Questions) Excluded (Expired) Exc…" at bounding box center [350, 70] width 62 height 12
click at [319, 64] on select "Choose an option... Pending Applied Excluded (Questions) Excluded (Expired) Exc…" at bounding box center [350, 70] width 62 height 12
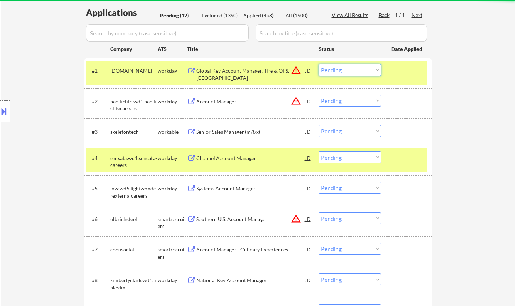
click at [342, 73] on select "Choose an option... Pending Applied Excluded (Questions) Excluded (Expired) Exc…" at bounding box center [350, 70] width 62 height 12
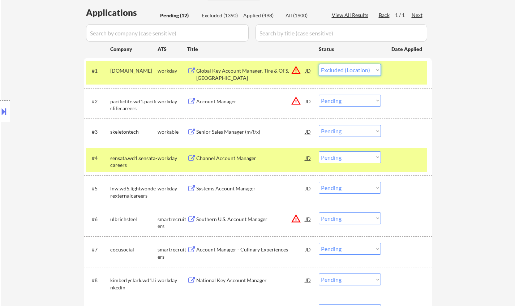
click at [319, 64] on select "Choose an option... Pending Applied Excluded (Questions) Excluded (Expired) Exc…" at bounding box center [350, 70] width 62 height 12
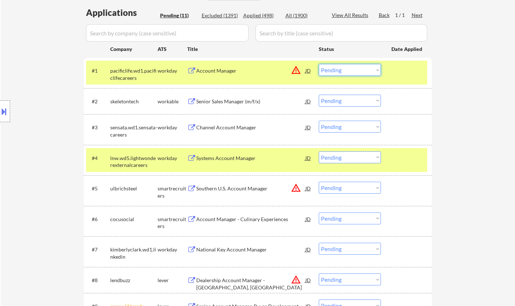
drag, startPoint x: 364, startPoint y: 69, endPoint x: 364, endPoint y: 74, distance: 5.8
click at [364, 69] on select "Choose an option... Pending Applied Excluded (Questions) Excluded (Expired) Exc…" at bounding box center [350, 70] width 62 height 12
click at [307, 69] on div "JD" at bounding box center [308, 70] width 7 height 13
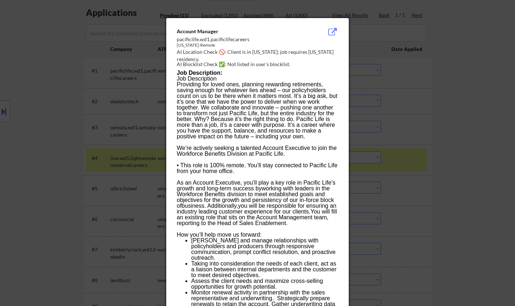
click at [401, 119] on div at bounding box center [257, 153] width 515 height 306
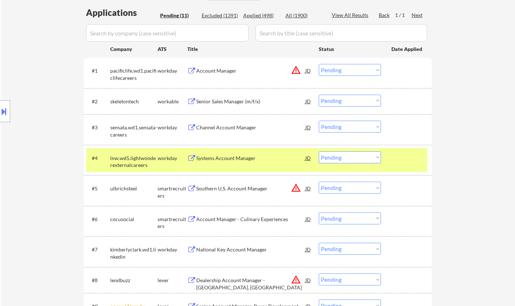
click at [351, 69] on select "Choose an option... Pending Applied Excluded (Questions) Excluded (Expired) Exc…" at bounding box center [350, 70] width 62 height 12
click at [319, 64] on select "Choose an option... Pending Applied Excluded (Questions) Excluded (Expired) Exc…" at bounding box center [350, 70] width 62 height 12
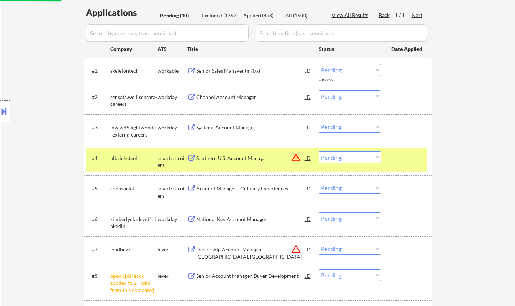
click at [246, 71] on div "Senior Sales Manager (m/f/x)" at bounding box center [250, 70] width 109 height 7
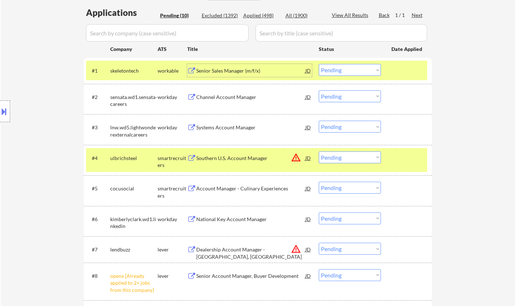
drag, startPoint x: 354, startPoint y: 68, endPoint x: 356, endPoint y: 72, distance: 4.2
click at [354, 68] on select "Choose an option... Pending Applied Excluded (Questions) Excluded (Expired) Exc…" at bounding box center [350, 70] width 62 height 12
click at [319, 64] on select "Choose an option... Pending Applied Excluded (Questions) Excluded (Expired) Exc…" at bounding box center [350, 70] width 62 height 12
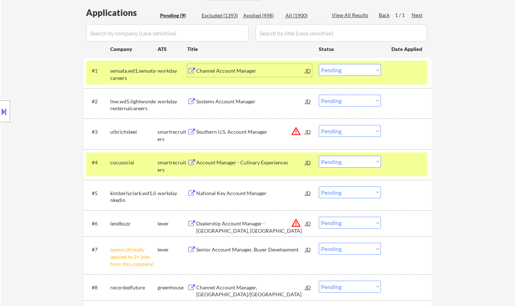
click at [226, 72] on div "Channel Account Manager" at bounding box center [250, 70] width 109 height 7
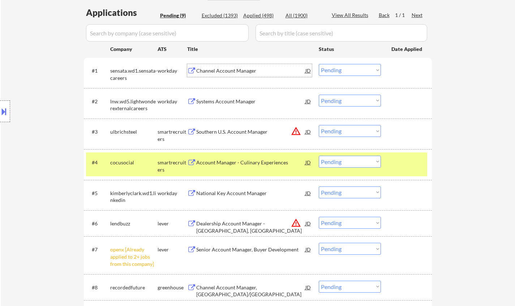
click at [339, 69] on select "Choose an option... Pending Applied Excluded (Questions) Excluded (Expired) Exc…" at bounding box center [350, 70] width 62 height 12
click at [319, 64] on select "Choose an option... Pending Applied Excluded (Questions) Excluded (Expired) Exc…" at bounding box center [350, 70] width 62 height 12
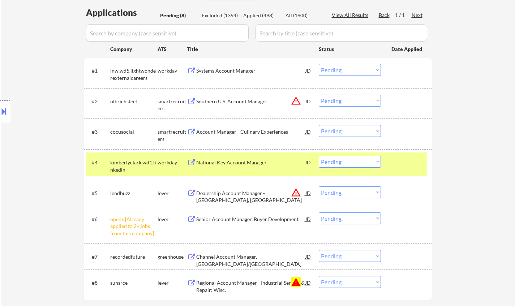
click at [238, 70] on div "Systems Account Manager" at bounding box center [250, 70] width 109 height 7
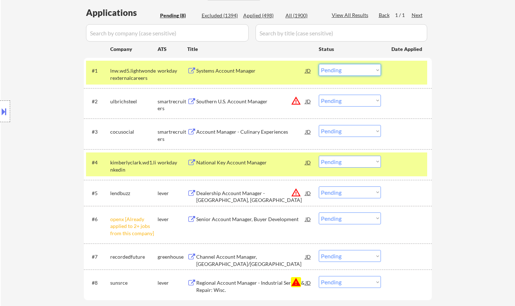
click at [357, 69] on select "Choose an option... Pending Applied Excluded (Questions) Excluded (Expired) Exc…" at bounding box center [350, 70] width 62 height 12
click at [319, 64] on select "Choose an option... Pending Applied Excluded (Questions) Excluded (Expired) Exc…" at bounding box center [350, 70] width 62 height 12
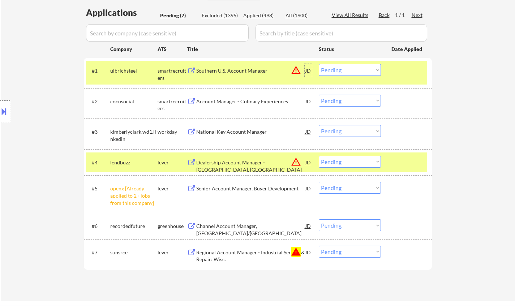
click at [308, 69] on div "JD" at bounding box center [308, 70] width 7 height 13
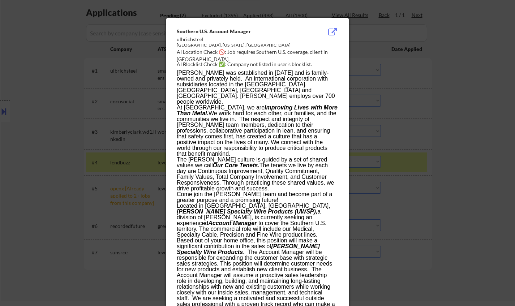
click at [432, 173] on div at bounding box center [257, 153] width 515 height 306
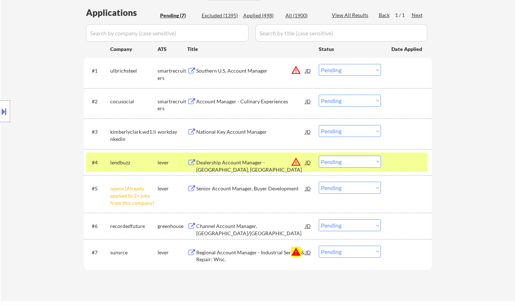
drag, startPoint x: 370, startPoint y: 69, endPoint x: 370, endPoint y: 75, distance: 6.2
click at [370, 69] on select "Choose an option... Pending Applied Excluded (Questions) Excluded (Expired) Exc…" at bounding box center [350, 70] width 62 height 12
click at [319, 64] on select "Choose an option... Pending Applied Excluded (Questions) Excluded (Expired) Exc…" at bounding box center [350, 70] width 62 height 12
select select ""pending""
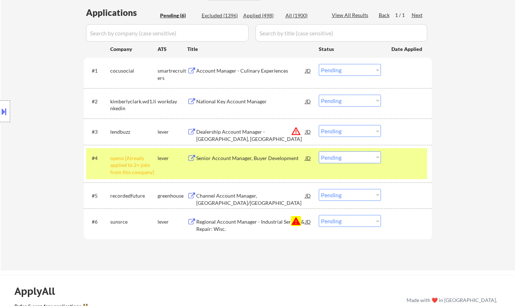
click at [360, 224] on select "Choose an option... Pending Applied Excluded (Questions) Excluded (Expired) Exc…" at bounding box center [350, 221] width 62 height 12
select select ""excluded__bad_match_""
click at [319, 215] on select "Choose an option... Pending Applied Excluded (Questions) Excluded (Expired) Exc…" at bounding box center [350, 221] width 62 height 12
click at [360, 223] on select "Choose an option... Pending Applied Excluded (Questions) Excluded (Expired) Exc…" at bounding box center [350, 221] width 62 height 12
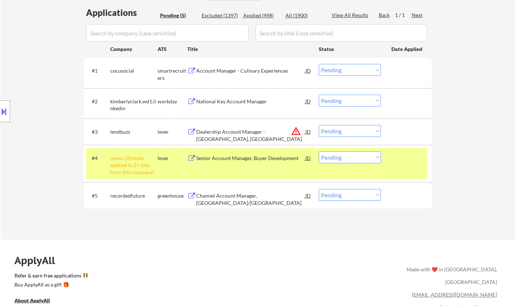
click at [348, 156] on select "Choose an option... Pending Applied Excluded (Questions) Excluded (Expired) Exc…" at bounding box center [350, 157] width 62 height 12
click at [319, 151] on select "Choose an option... Pending Applied Excluded (Questions) Excluded (Expired) Exc…" at bounding box center [350, 157] width 62 height 12
click at [343, 133] on select "Choose an option... Pending Applied Excluded (Questions) Excluded (Expired) Exc…" at bounding box center [350, 131] width 62 height 12
select select ""pending""
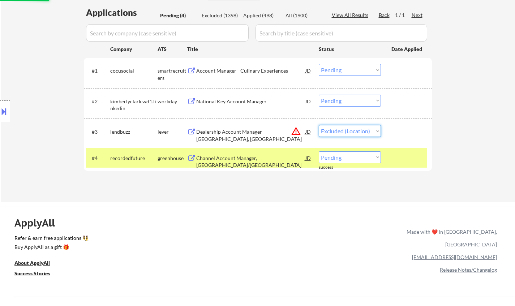
click at [319, 125] on select "Choose an option... Pending Applied Excluded (Questions) Excluded (Expired) Exc…" at bounding box center [350, 131] width 62 height 12
click at [249, 64] on div "Account Manager - Culinary Experiences" at bounding box center [250, 70] width 109 height 13
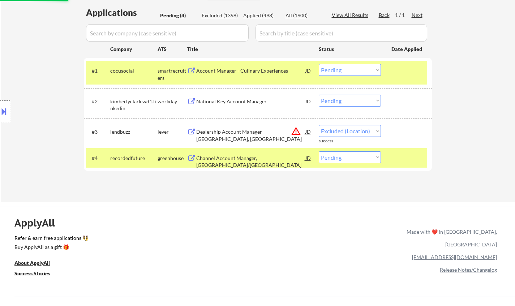
select select ""pending""
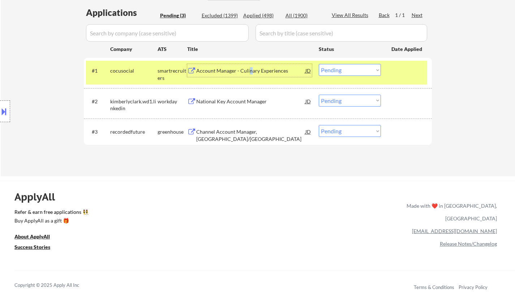
click at [349, 70] on select "Choose an option... Pending Applied Excluded (Questions) Excluded (Expired) Exc…" at bounding box center [350, 70] width 62 height 12
click at [319, 64] on select "Choose an option... Pending Applied Excluded (Questions) Excluded (Expired) Exc…" at bounding box center [350, 70] width 62 height 12
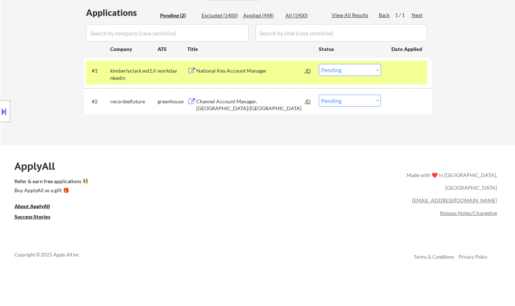
click at [213, 71] on div "National Key Account Manager" at bounding box center [250, 70] width 109 height 7
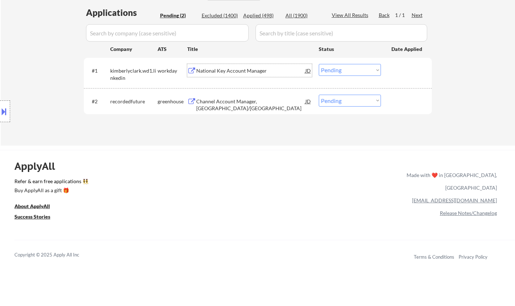
drag, startPoint x: 345, startPoint y: 69, endPoint x: 348, endPoint y: 74, distance: 6.3
click at [345, 69] on select "Choose an option... Pending Applied Excluded (Questions) Excluded (Expired) Exc…" at bounding box center [350, 70] width 62 height 12
click at [319, 64] on select "Choose an option... Pending Applied Excluded (Questions) Excluded (Expired) Exc…" at bounding box center [350, 70] width 62 height 12
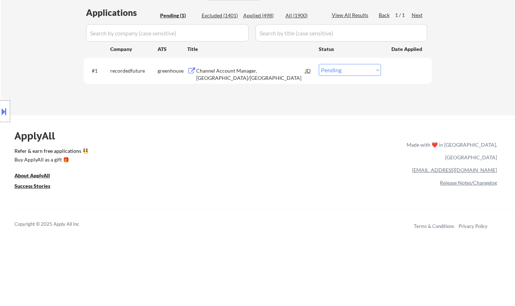
click at [225, 68] on div "Channel Account Manager, OH Valley/Canada" at bounding box center [250, 74] width 109 height 14
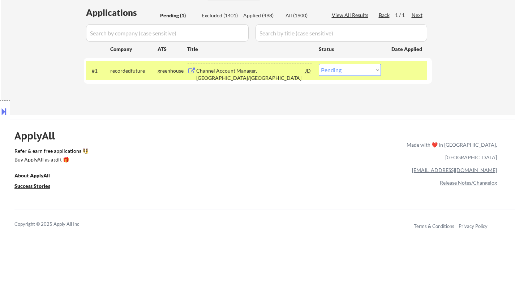
click at [359, 71] on select "Choose an option... Pending Applied Excluded (Questions) Excluded (Expired) Exc…" at bounding box center [350, 70] width 62 height 12
select select ""excluded__bad_match_""
click at [319, 64] on select "Choose an option... Pending Applied Excluded (Questions) Excluded (Expired) Exc…" at bounding box center [350, 70] width 62 height 12
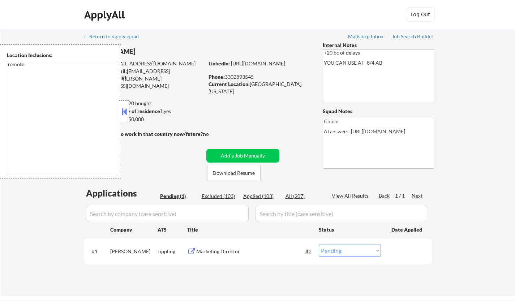
click at [125, 114] on button at bounding box center [124, 111] width 8 height 11
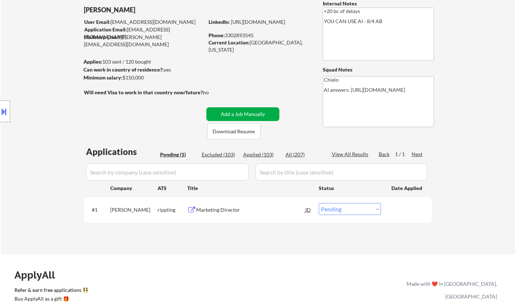
scroll to position [72, 0]
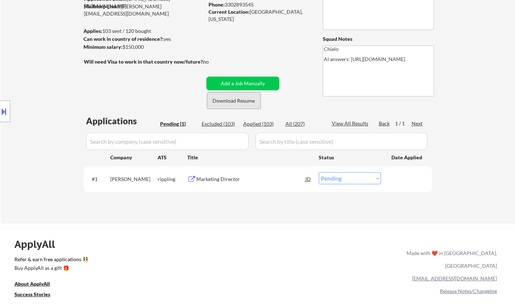
click at [239, 102] on button "Download Resume" at bounding box center [233, 101] width 53 height 16
click at [217, 177] on div "Marketing Director" at bounding box center [250, 179] width 109 height 7
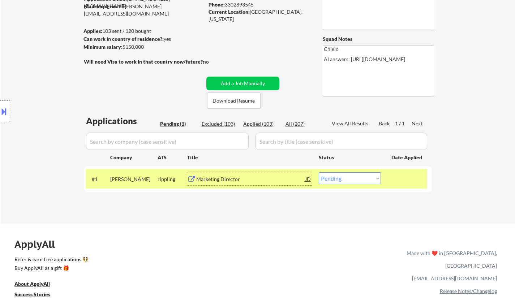
click at [344, 178] on select "Choose an option... Pending Applied Excluded (Questions) Excluded (Expired) Exc…" at bounding box center [350, 178] width 62 height 12
select select ""applied""
click at [319, 172] on select "Choose an option... Pending Applied Excluded (Questions) Excluded (Expired) Exc…" at bounding box center [350, 178] width 62 height 12
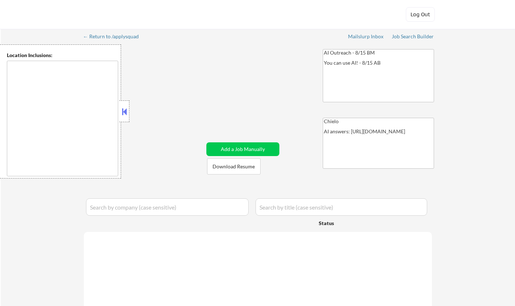
type textarea "[US_STATE][GEOGRAPHIC_DATA], [GEOGRAPHIC_DATA][US_STATE], [GEOGRAPHIC_DATA] [GE…"
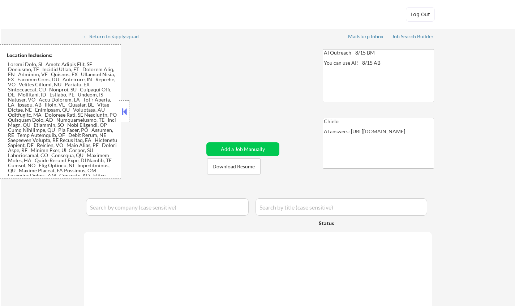
select select ""pending""
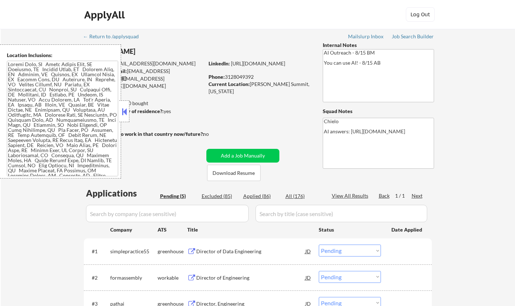
drag, startPoint x: 127, startPoint y: 109, endPoint x: 130, endPoint y: 123, distance: 14.5
click at [127, 109] on button at bounding box center [124, 111] width 8 height 11
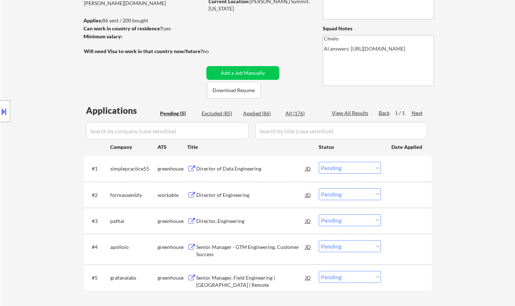
scroll to position [145, 0]
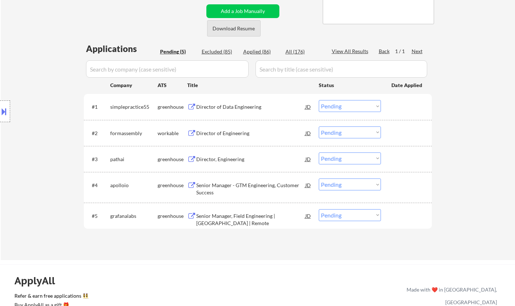
click at [236, 27] on button "Download Resume" at bounding box center [233, 28] width 53 height 16
click at [227, 105] on div "Director of Data Engineering" at bounding box center [250, 106] width 109 height 7
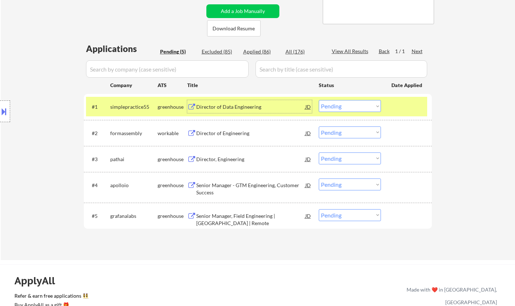
click at [354, 102] on select "Choose an option... Pending Applied Excluded (Questions) Excluded (Expired) Exc…" at bounding box center [350, 106] width 62 height 12
click at [319, 100] on select "Choose an option... Pending Applied Excluded (Questions) Excluded (Expired) Exc…" at bounding box center [350, 106] width 62 height 12
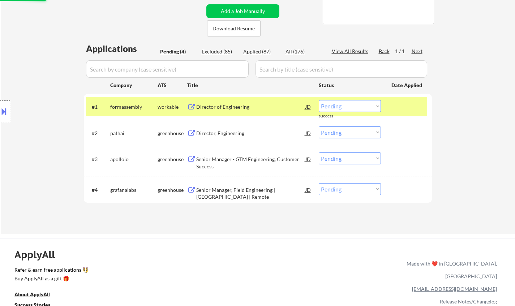
click at [223, 103] on div "Director of Engineering" at bounding box center [250, 106] width 109 height 7
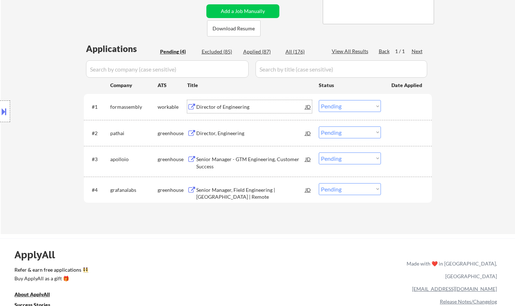
drag, startPoint x: 349, startPoint y: 105, endPoint x: 355, endPoint y: 112, distance: 8.7
click at [349, 105] on select "Choose an option... Pending Applied Excluded (Questions) Excluded (Expired) Exc…" at bounding box center [350, 106] width 62 height 12
click at [319, 100] on select "Choose an option... Pending Applied Excluded (Questions) Excluded (Expired) Exc…" at bounding box center [350, 106] width 62 height 12
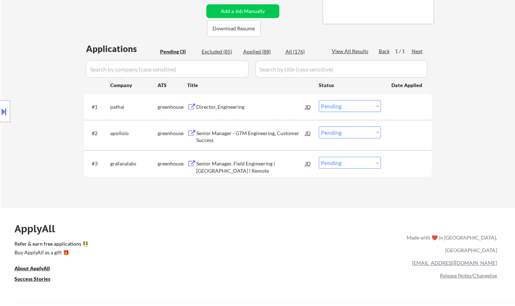
click at [218, 118] on div "#1 pathai greenhouse Director, Engineering JD Choose an option... Pending Appli…" at bounding box center [258, 107] width 348 height 26
click at [219, 108] on div "Director, Engineering" at bounding box center [250, 106] width 109 height 7
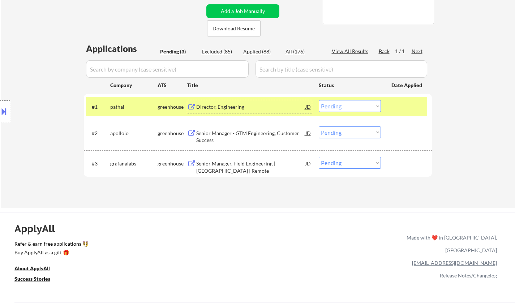
click at [344, 102] on select "Choose an option... Pending Applied Excluded (Questions) Excluded (Expired) Exc…" at bounding box center [350, 106] width 62 height 12
click at [319, 100] on select "Choose an option... Pending Applied Excluded (Questions) Excluded (Expired) Exc…" at bounding box center [350, 106] width 62 height 12
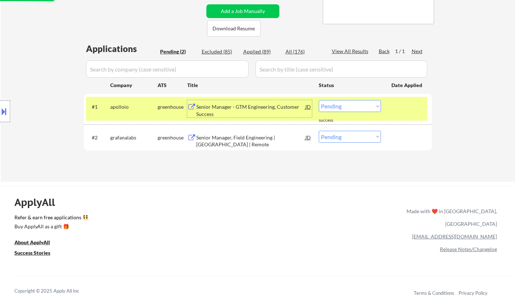
click at [242, 106] on div "Senior Manager - GTM Engineering, Customer Success" at bounding box center [250, 110] width 109 height 14
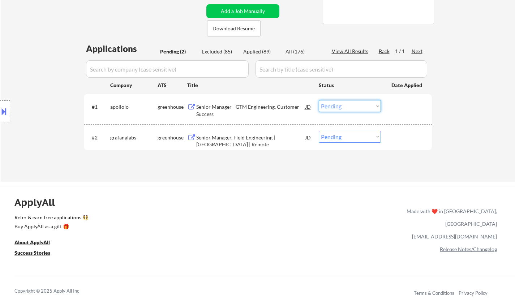
drag, startPoint x: 350, startPoint y: 103, endPoint x: 354, endPoint y: 111, distance: 9.2
click at [350, 103] on select "Choose an option... Pending Applied Excluded (Questions) Excluded (Expired) Exc…" at bounding box center [350, 106] width 62 height 12
click at [319, 100] on select "Choose an option... Pending Applied Excluded (Questions) Excluded (Expired) Exc…" at bounding box center [350, 106] width 62 height 12
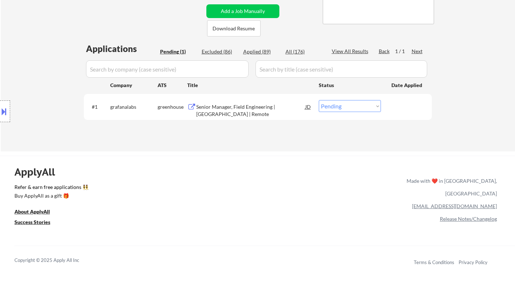
click at [258, 106] on div "Senior Manager, Field Engineering | [GEOGRAPHIC_DATA] | Remote" at bounding box center [250, 110] width 109 height 14
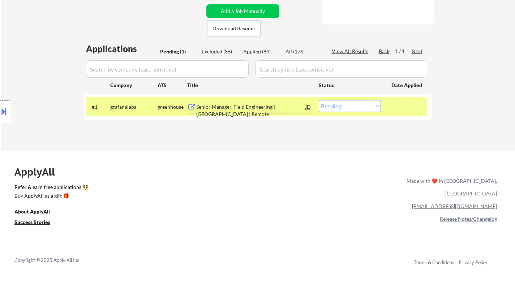
drag, startPoint x: 369, startPoint y: 105, endPoint x: 373, endPoint y: 110, distance: 6.7
click at [369, 105] on select "Choose an option... Pending Applied Excluded (Questions) Excluded (Expired) Exc…" at bounding box center [350, 106] width 62 height 12
select select ""excluded__bad_match_""
click at [319, 100] on select "Choose an option... Pending Applied Excluded (Questions) Excluded (Expired) Exc…" at bounding box center [350, 106] width 62 height 12
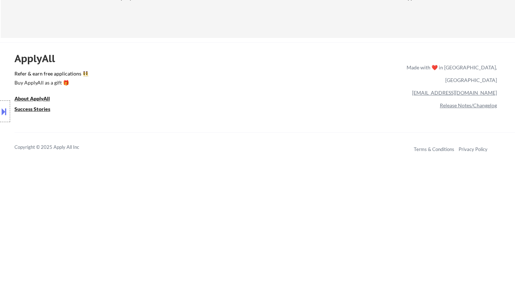
scroll to position [108, 0]
